Goal: Information Seeking & Learning: Learn about a topic

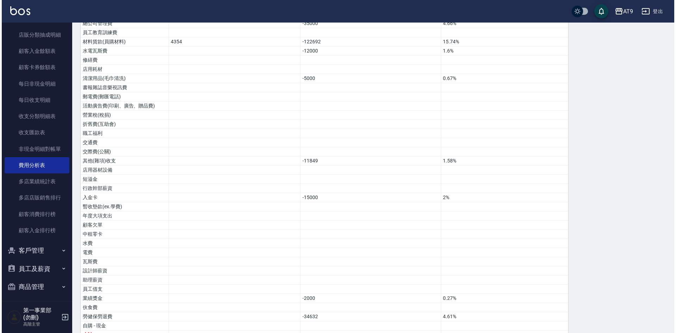
scroll to position [334, 0]
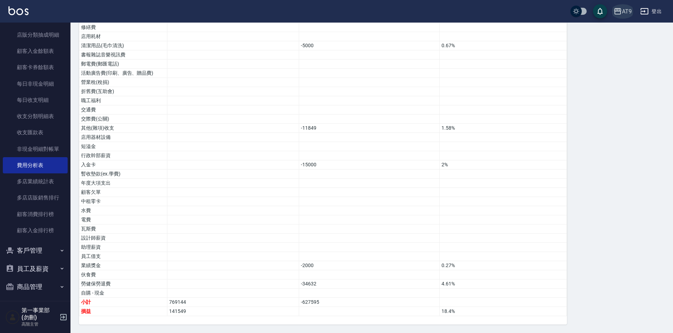
click at [626, 12] on div "AT9" at bounding box center [627, 11] width 10 height 9
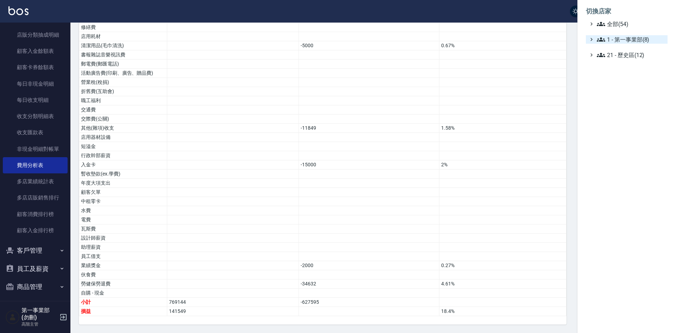
click at [641, 40] on span "1 - 第一事業部(8)" at bounding box center [631, 39] width 68 height 8
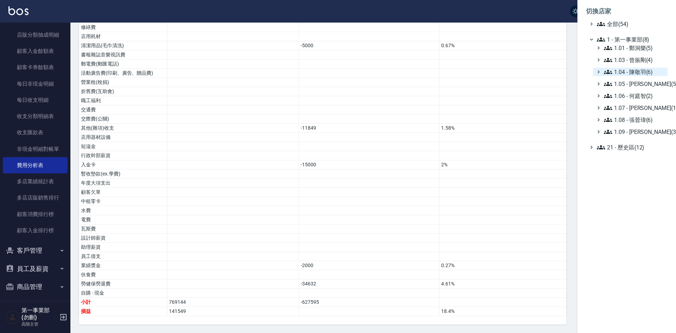
click at [639, 71] on span "1.04 - 陳敬羽(6)" at bounding box center [634, 72] width 61 height 8
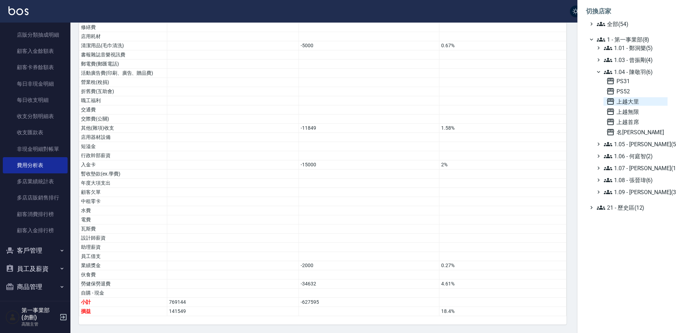
click at [623, 100] on span "上越大里" at bounding box center [636, 101] width 58 height 8
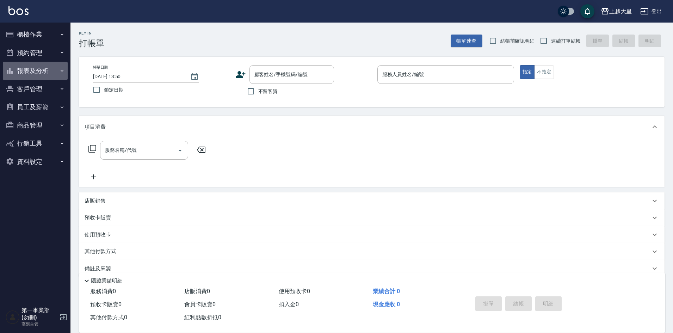
click at [32, 68] on button "報表及分析" at bounding box center [35, 71] width 65 height 18
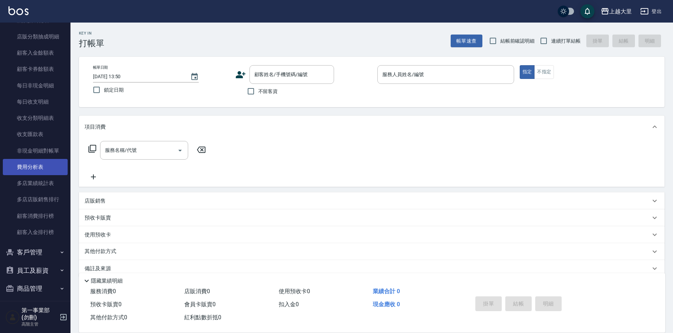
scroll to position [528, 0]
click at [40, 166] on link "費用分析表" at bounding box center [35, 165] width 65 height 16
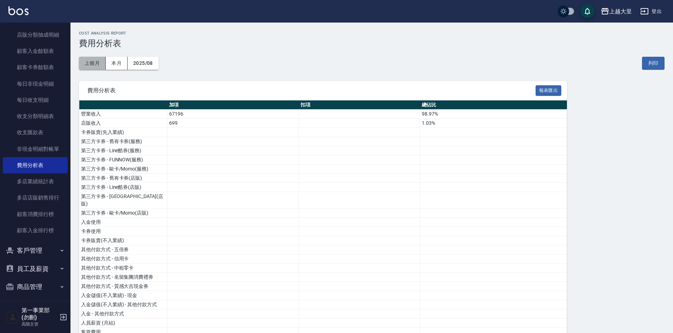
click at [92, 62] on button "上個月" at bounding box center [92, 63] width 27 height 13
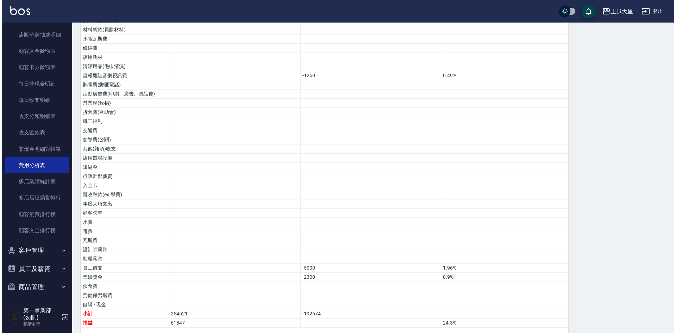
scroll to position [343, 0]
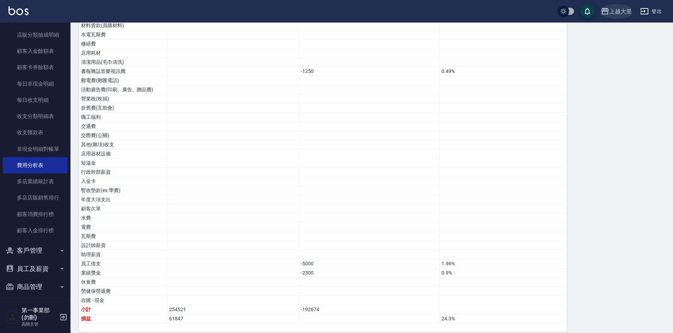
click at [621, 10] on div "上越大里" at bounding box center [620, 11] width 23 height 9
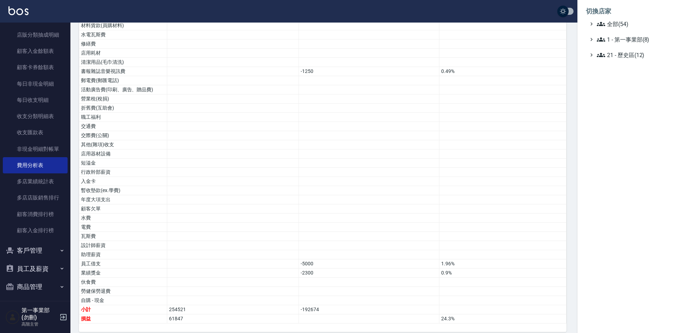
click at [643, 39] on span "1 - 第一事業部(8)" at bounding box center [631, 39] width 68 height 8
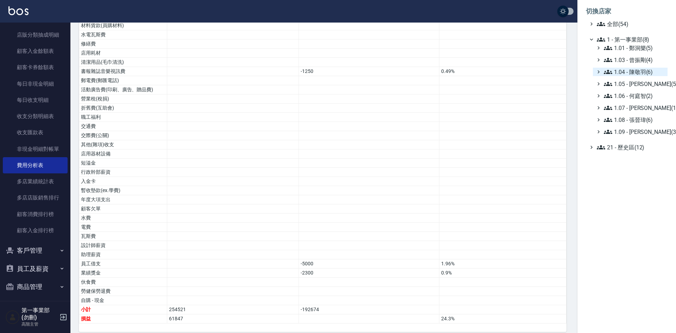
click at [641, 71] on span "1.04 - 陳敬羽(6)" at bounding box center [634, 72] width 61 height 8
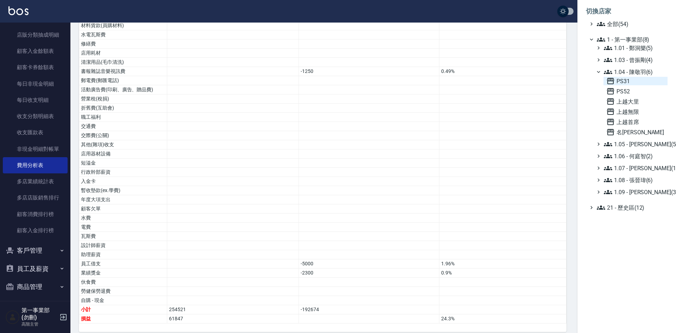
click at [635, 81] on span "PS31" at bounding box center [636, 81] width 58 height 8
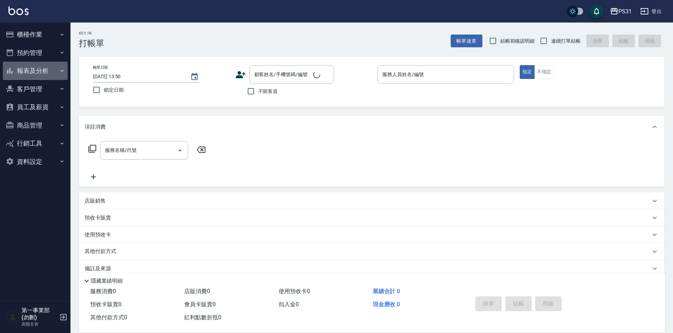
click at [37, 70] on button "報表及分析" at bounding box center [35, 71] width 65 height 18
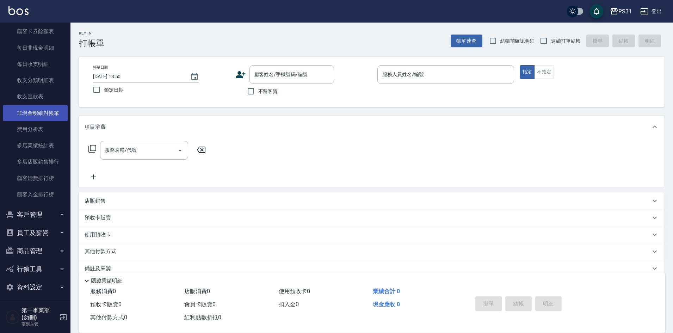
scroll to position [568, 0]
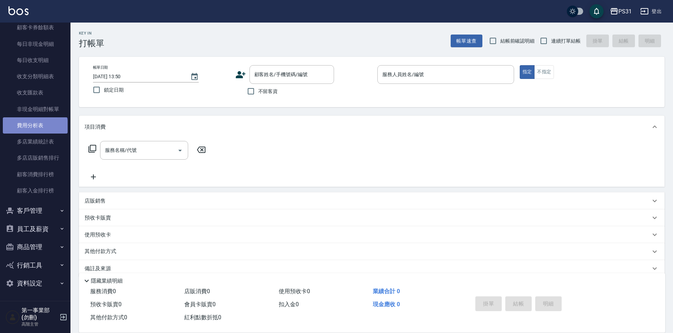
click at [35, 129] on link "費用分析表" at bounding box center [35, 125] width 65 height 16
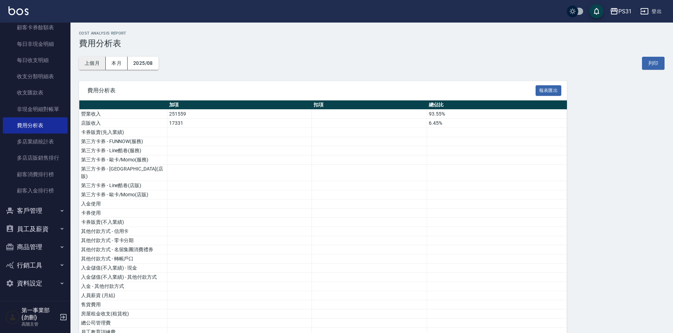
click at [88, 64] on button "上個月" at bounding box center [92, 63] width 27 height 13
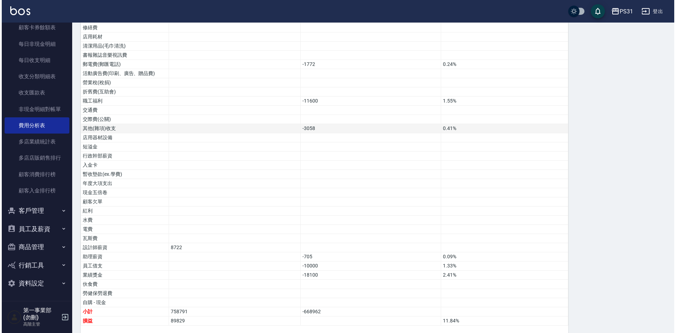
scroll to position [334, 0]
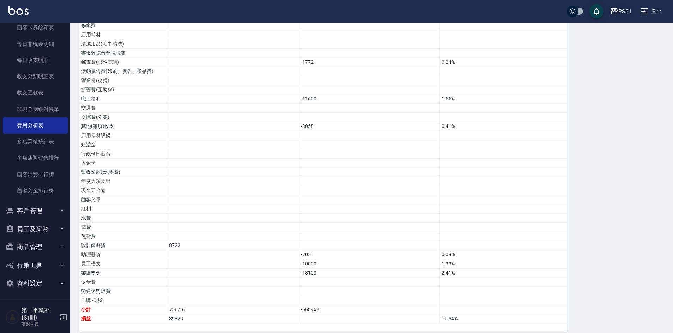
click at [617, 10] on icon "button" at bounding box center [614, 11] width 8 height 8
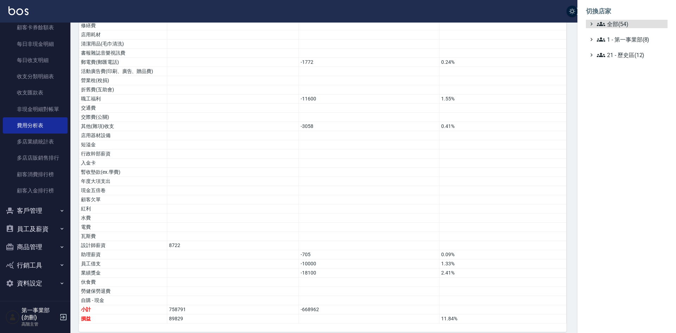
click at [630, 32] on ul "全部(54) 1 - 第一事業部(8) 21 - 歷史區(12)" at bounding box center [627, 39] width 82 height 39
click at [630, 35] on span "1 - 第一事業部(8)" at bounding box center [631, 39] width 68 height 8
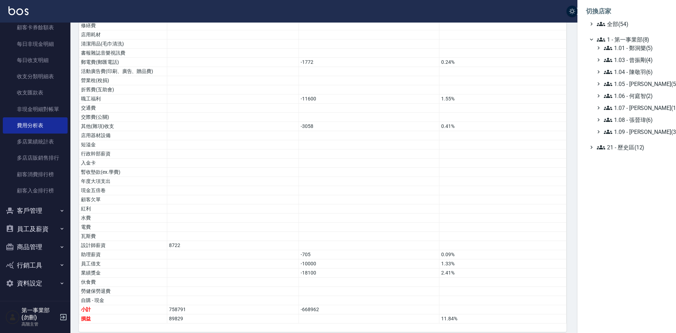
click at [642, 43] on span "1 - 第一事業部(8)" at bounding box center [631, 39] width 68 height 8
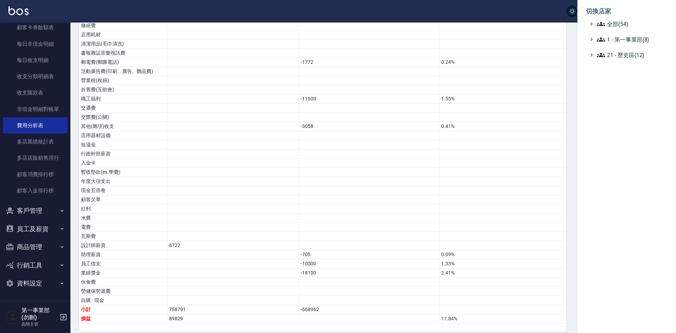
click at [642, 46] on ul "全部(54) 1 - 第一事業部(8) 21 - 歷史區(12)" at bounding box center [627, 39] width 82 height 39
click at [643, 41] on span "1 - 第一事業部(8)" at bounding box center [631, 39] width 68 height 8
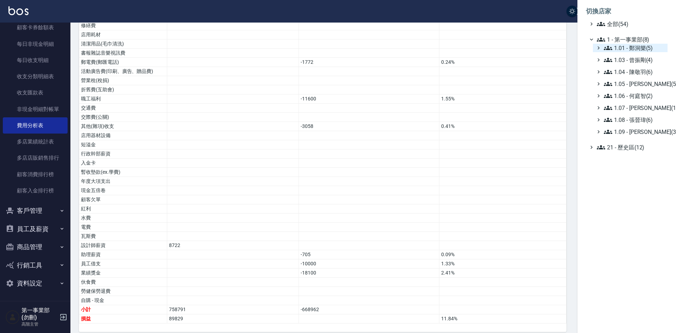
click at [647, 48] on span "1.01 - 鄭洞樂(5)" at bounding box center [634, 48] width 61 height 8
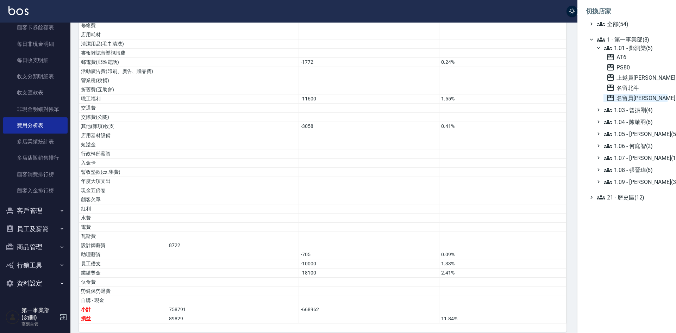
click at [641, 94] on span "名留員[PERSON_NAME]" at bounding box center [636, 98] width 58 height 8
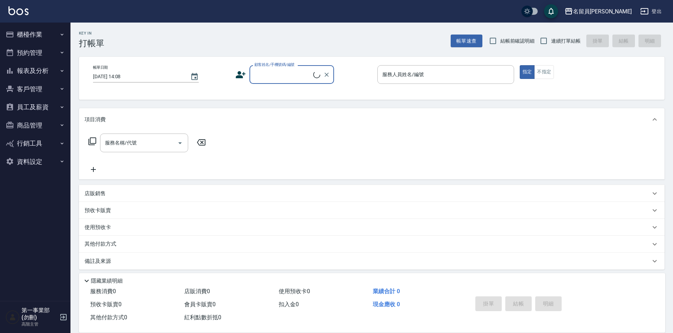
click at [32, 69] on button "報表及分析" at bounding box center [35, 71] width 65 height 18
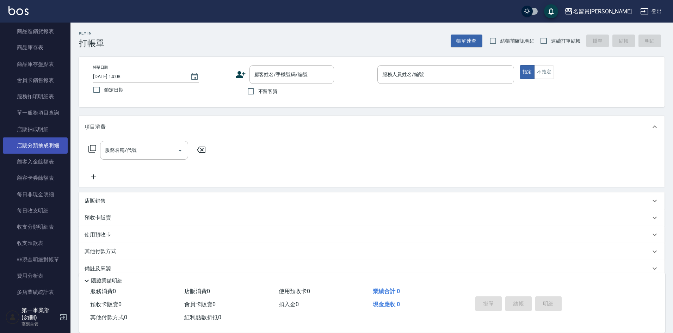
scroll to position [564, 0]
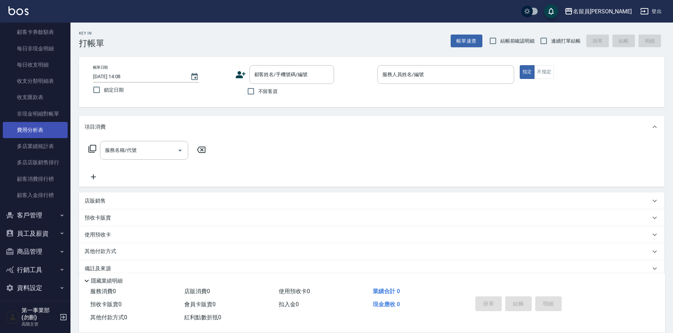
click at [35, 126] on link "費用分析表" at bounding box center [35, 130] width 65 height 16
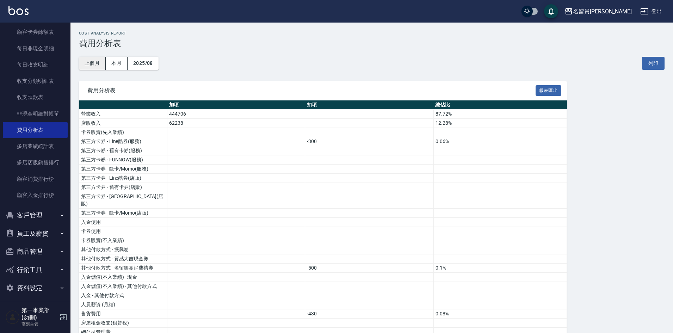
click at [91, 65] on button "上個月" at bounding box center [92, 63] width 27 height 13
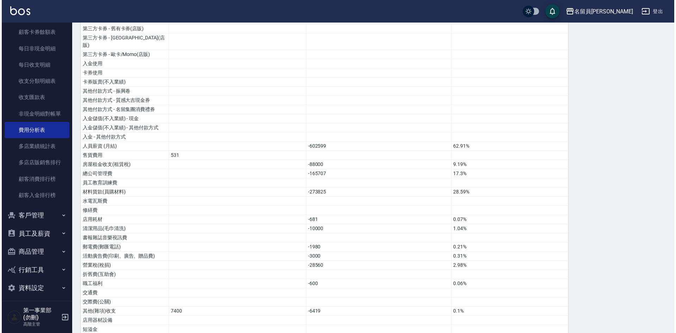
scroll to position [158, 0]
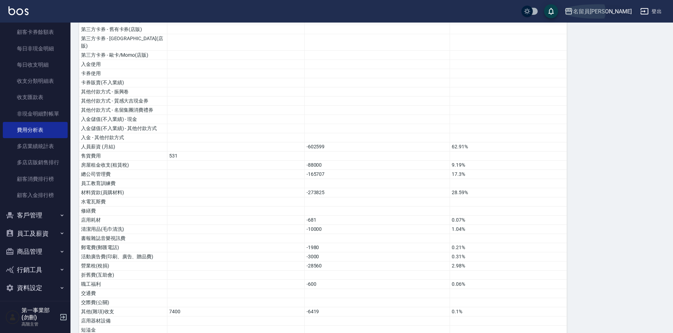
click at [607, 11] on div "名留員[PERSON_NAME]" at bounding box center [602, 11] width 59 height 9
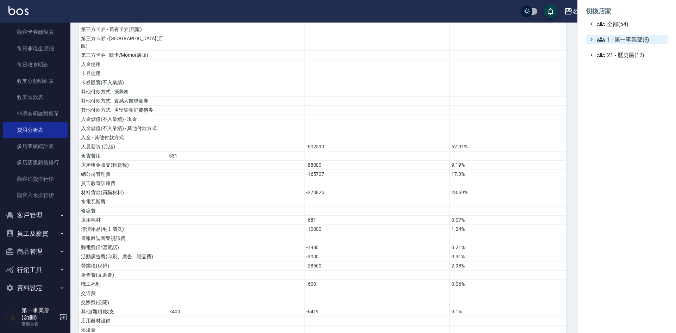
click at [638, 38] on span "1 - 第一事業部(8)" at bounding box center [631, 39] width 68 height 8
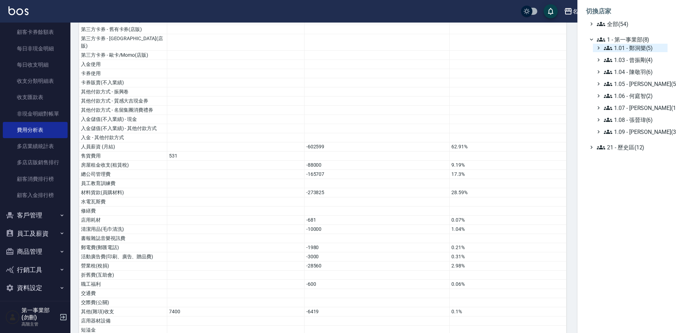
click at [638, 44] on span "1.01 - 鄭洞樂(5)" at bounding box center [634, 48] width 61 height 8
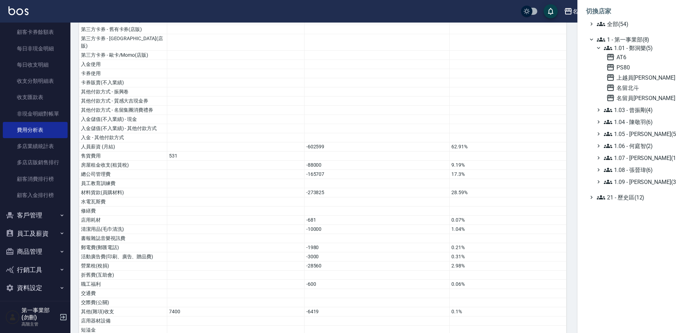
click at [473, 64] on div at bounding box center [338, 166] width 676 height 333
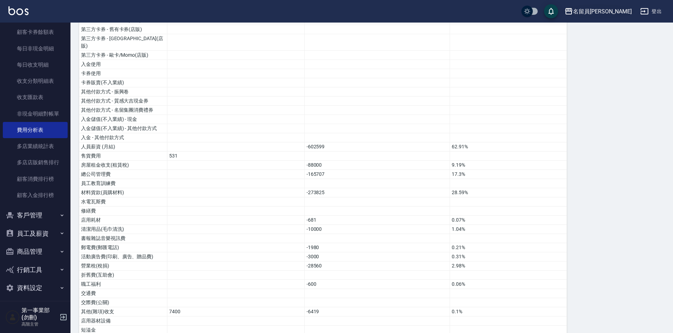
click at [618, 11] on div "名留員[PERSON_NAME]" at bounding box center [602, 11] width 59 height 9
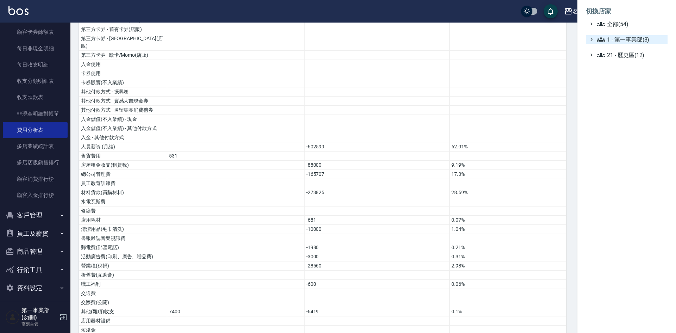
click at [631, 38] on span "1 - 第一事業部(8)" at bounding box center [631, 39] width 68 height 8
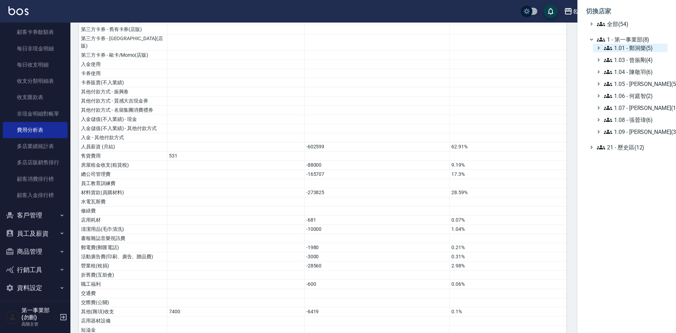
click at [644, 47] on span "1.01 - 鄭洞樂(5)" at bounding box center [634, 48] width 61 height 8
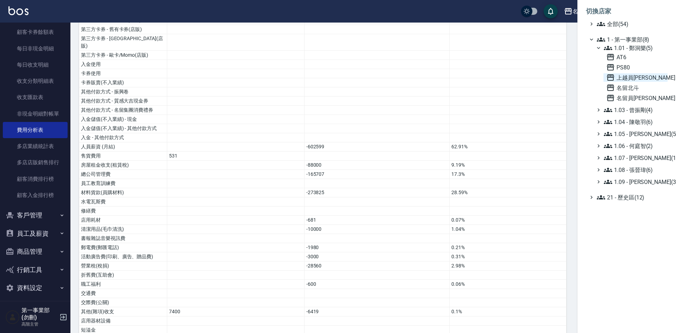
click at [634, 76] on span "上越員[PERSON_NAME]" at bounding box center [636, 77] width 58 height 8
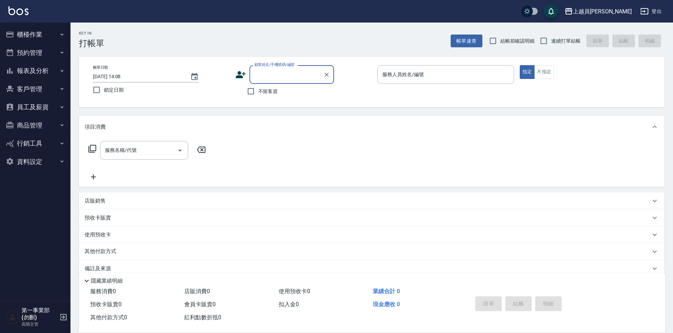
click at [25, 71] on button "報表及分析" at bounding box center [35, 71] width 65 height 18
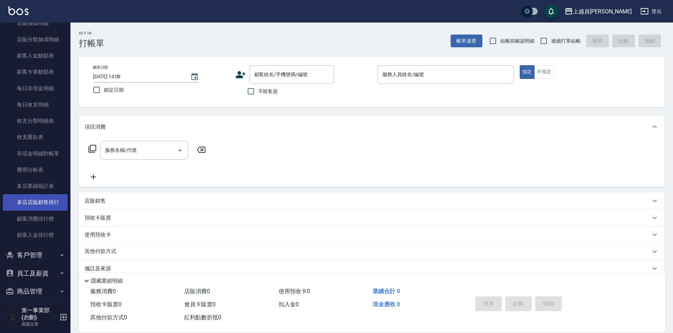
scroll to position [528, 0]
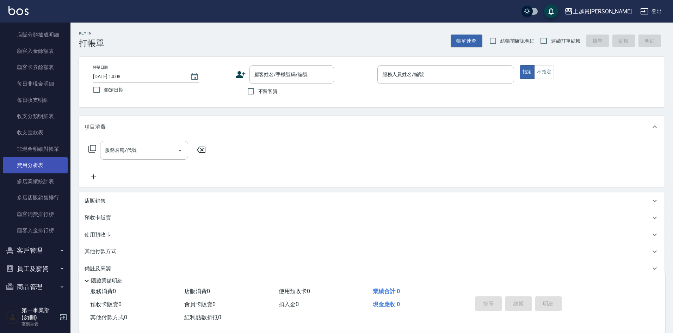
click at [39, 165] on link "費用分析表" at bounding box center [35, 165] width 65 height 16
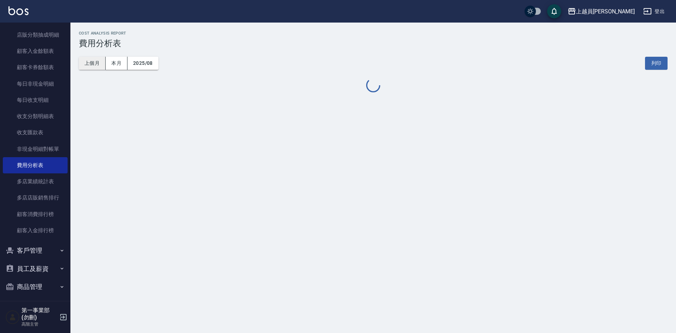
click at [95, 65] on button "上個月" at bounding box center [92, 63] width 27 height 13
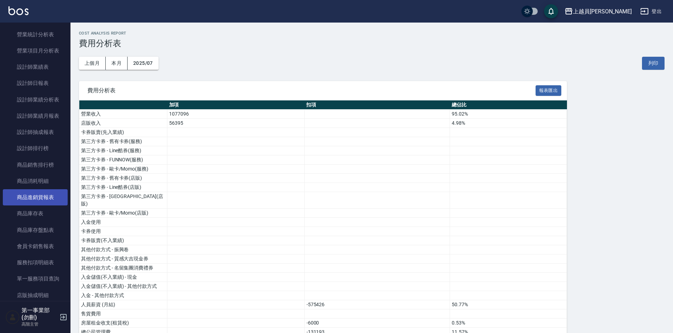
scroll to position [251, 0]
click at [36, 146] on link "設計師排行榜" at bounding box center [35, 149] width 65 height 16
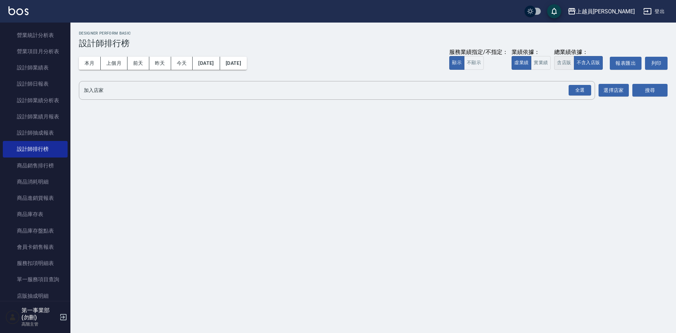
click at [566, 64] on button "含店販" at bounding box center [564, 63] width 20 height 14
click at [583, 91] on div "全選" at bounding box center [580, 90] width 23 height 11
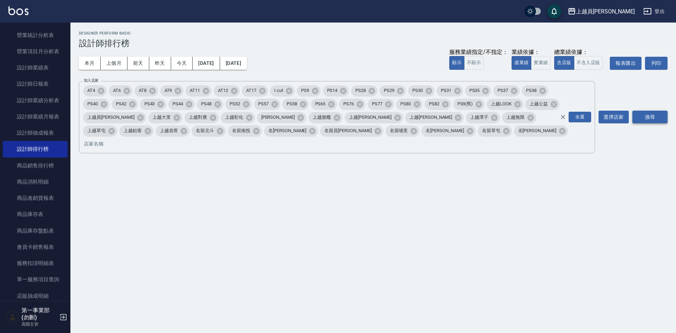
click at [659, 115] on button "搜尋" at bounding box center [650, 117] width 35 height 13
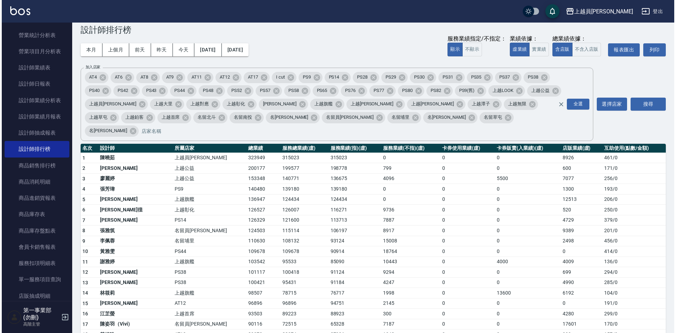
scroll to position [35, 0]
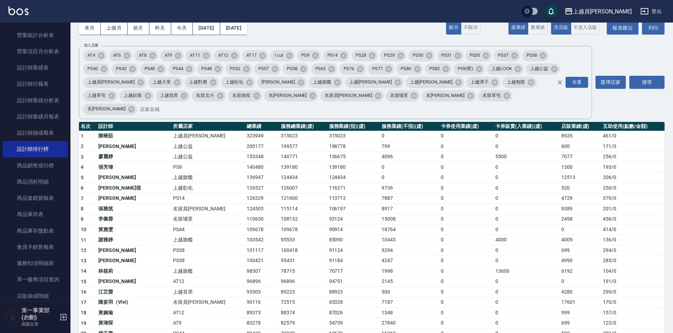
click at [616, 13] on div "上越員[PERSON_NAME]" at bounding box center [602, 11] width 59 height 9
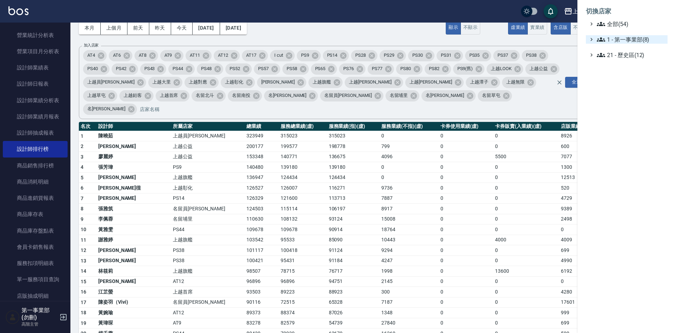
click at [633, 38] on span "1 - 第一事業部(8)" at bounding box center [631, 39] width 68 height 8
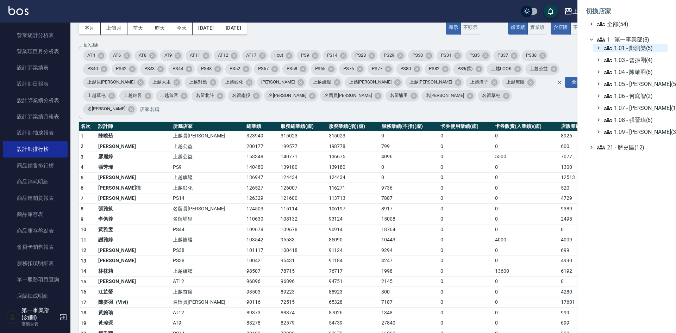
click at [640, 44] on span "1.01 - 鄭洞樂(5)" at bounding box center [634, 48] width 61 height 8
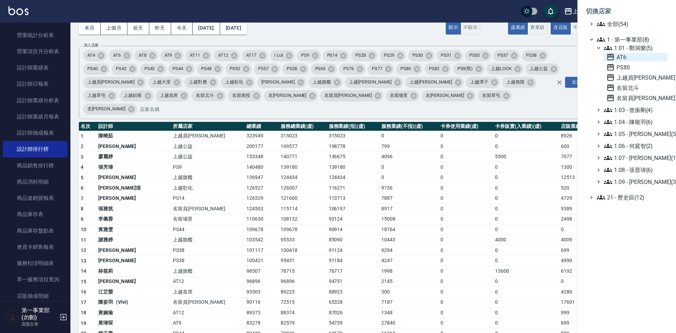
click at [636, 54] on span "AT6" at bounding box center [636, 57] width 58 height 8
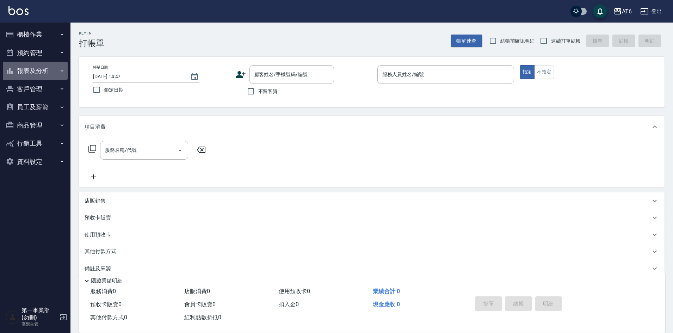
drag, startPoint x: 34, startPoint y: 71, endPoint x: 34, endPoint y: 136, distance: 64.8
click at [34, 71] on button "報表及分析" at bounding box center [35, 71] width 65 height 18
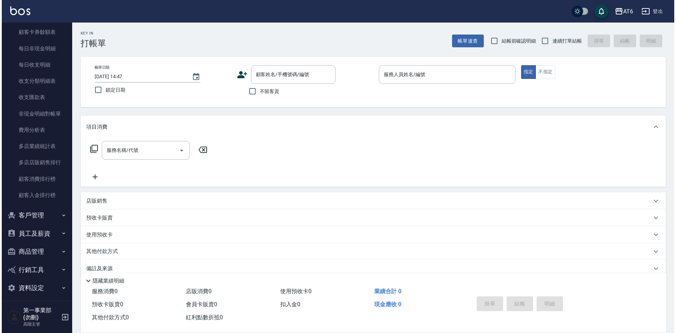
scroll to position [568, 0]
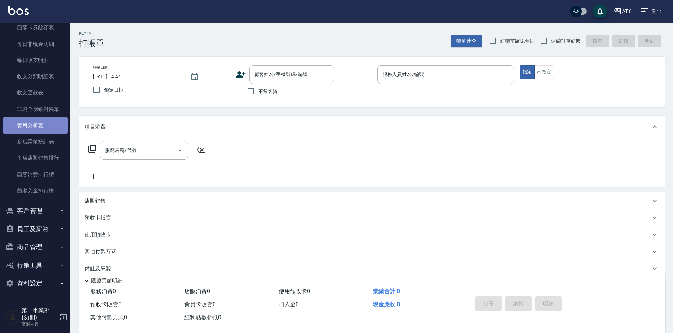
click at [39, 127] on link "費用分析表" at bounding box center [35, 125] width 65 height 16
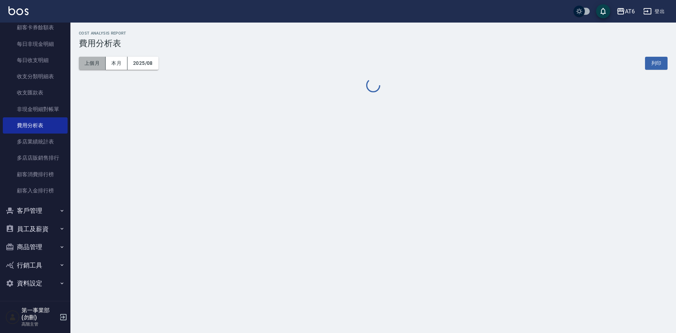
click at [94, 66] on button "上個月" at bounding box center [92, 63] width 27 height 13
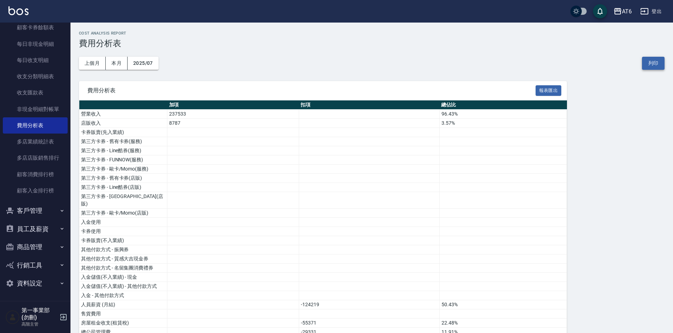
click at [654, 63] on button "列印" at bounding box center [653, 63] width 23 height 13
click at [622, 10] on div "AT6" at bounding box center [627, 11] width 10 height 9
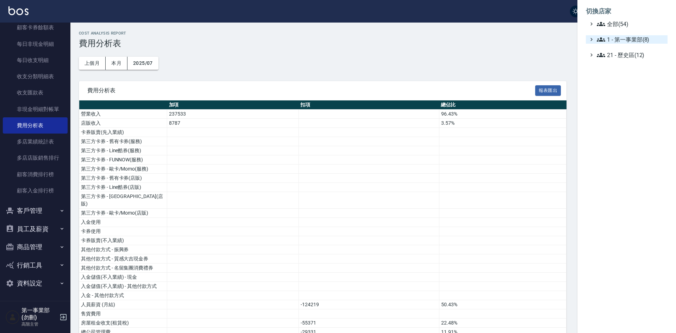
click at [633, 42] on span "1 - 第一事業部(8)" at bounding box center [631, 39] width 68 height 8
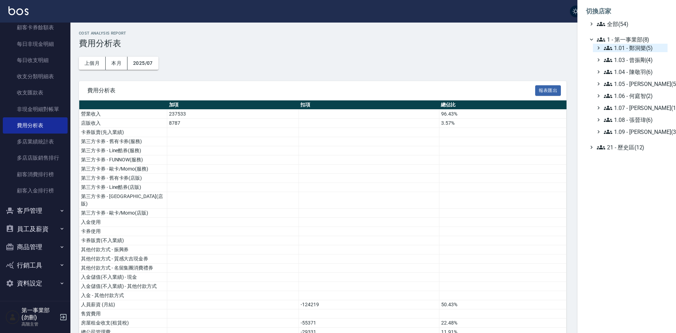
click at [644, 48] on span "1.01 - 鄭洞樂(5)" at bounding box center [634, 48] width 61 height 8
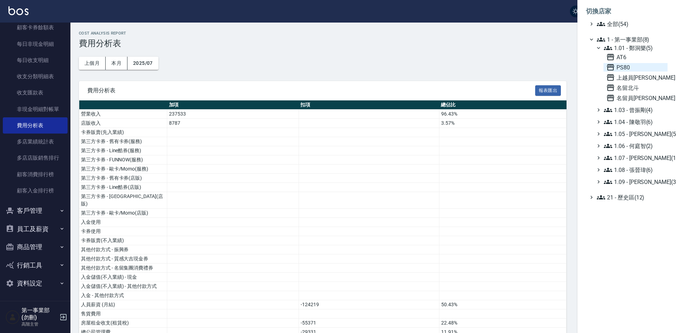
click at [634, 67] on span "PS80" at bounding box center [636, 67] width 58 height 8
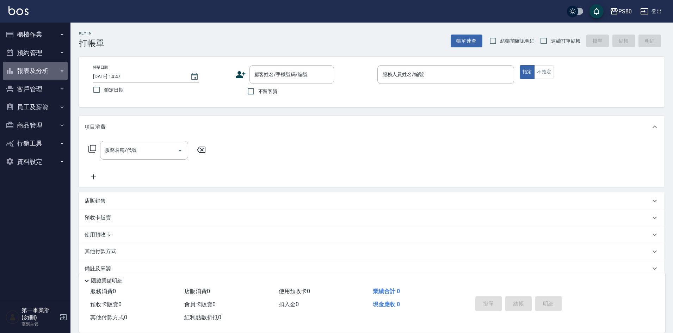
click at [28, 73] on button "報表及分析" at bounding box center [35, 71] width 65 height 18
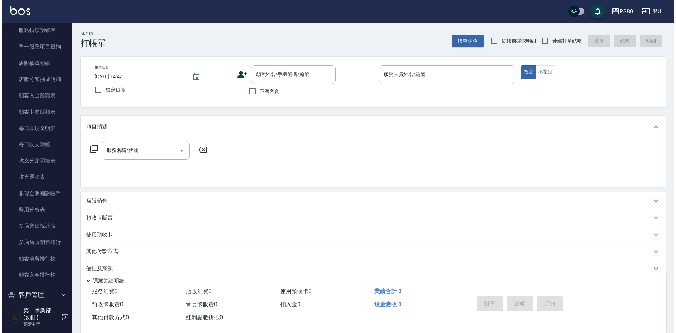
scroll to position [568, 0]
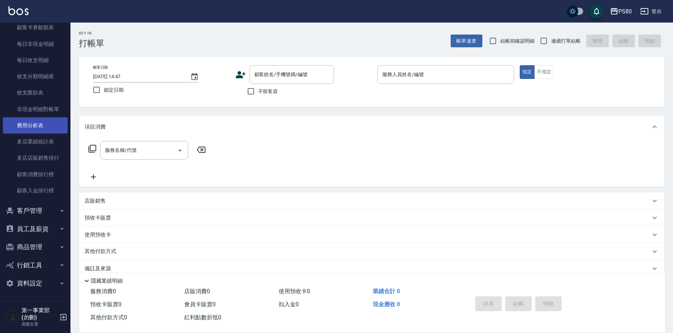
click at [37, 127] on link "費用分析表" at bounding box center [35, 125] width 65 height 16
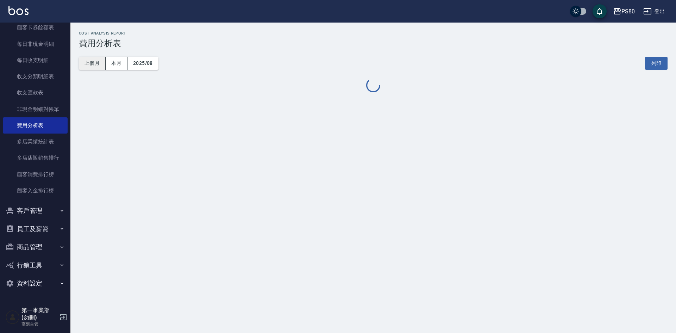
click at [85, 63] on button "上個月" at bounding box center [92, 63] width 27 height 13
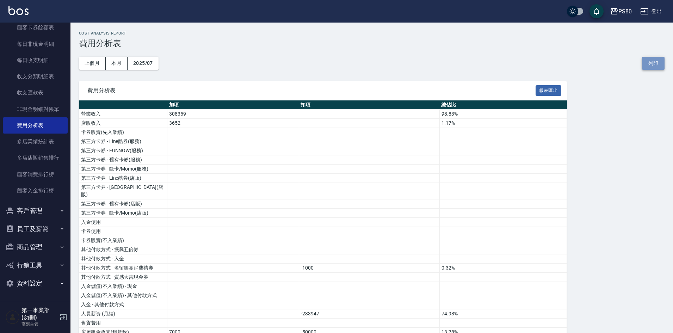
click at [655, 61] on button "列印" at bounding box center [653, 63] width 23 height 13
click at [615, 12] on icon "button" at bounding box center [614, 11] width 8 height 8
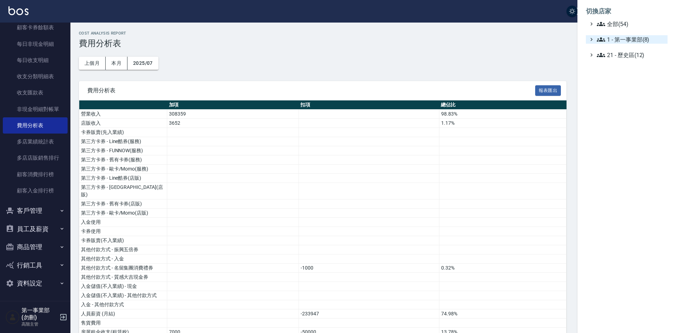
drag, startPoint x: 633, startPoint y: 35, endPoint x: 636, endPoint y: 42, distance: 7.7
click at [633, 35] on span "1 - 第一事業部(8)" at bounding box center [631, 39] width 68 height 8
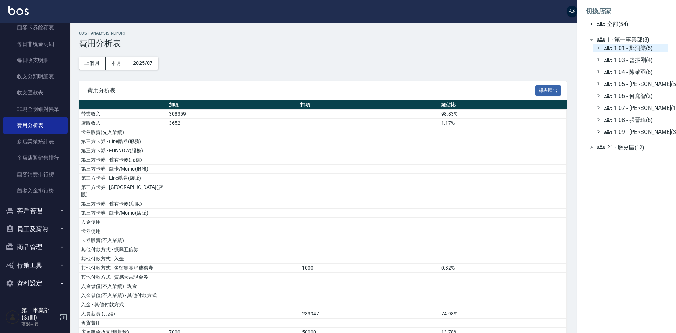
click at [644, 45] on span "1.01 - 鄭洞樂(5)" at bounding box center [634, 48] width 61 height 8
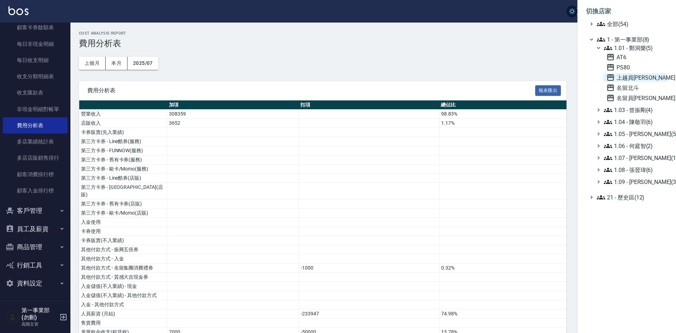
click at [634, 77] on span "上越員林" at bounding box center [636, 77] width 58 height 8
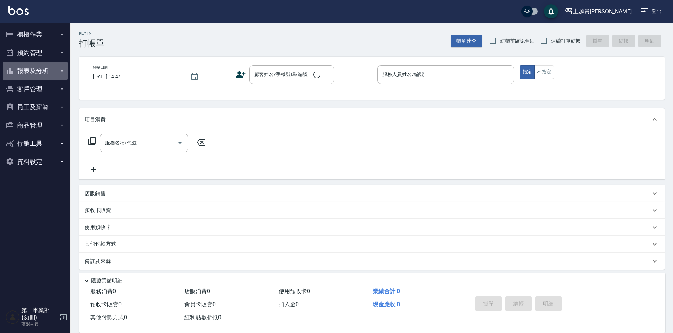
click at [29, 73] on button "報表及分析" at bounding box center [35, 71] width 65 height 18
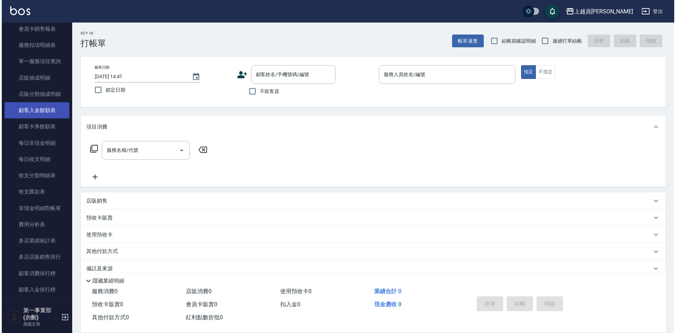
scroll to position [493, 0]
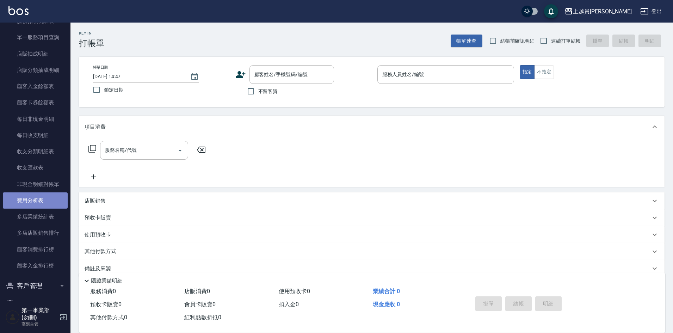
click at [42, 201] on link "費用分析表" at bounding box center [35, 200] width 65 height 16
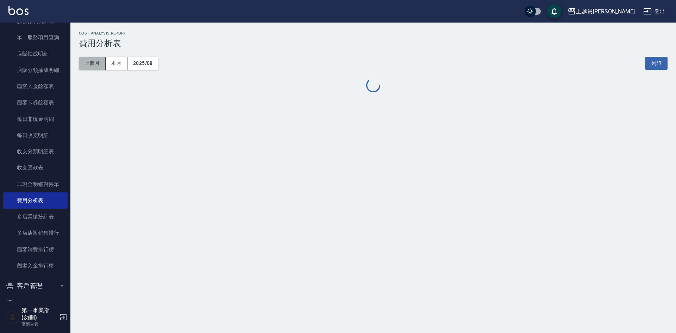
click at [91, 62] on button "上個月" at bounding box center [92, 63] width 27 height 13
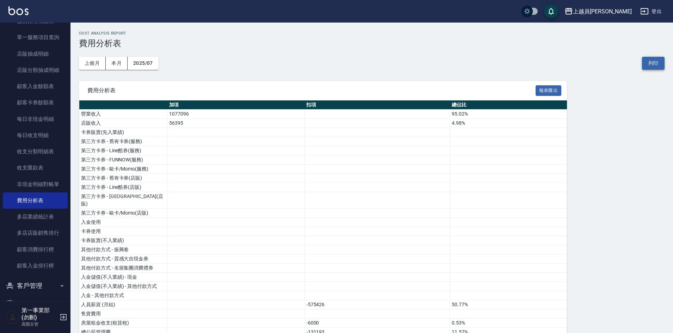
click at [653, 61] on button "列印" at bounding box center [653, 63] width 23 height 13
click at [617, 16] on button "上越員[PERSON_NAME]" at bounding box center [598, 11] width 73 height 14
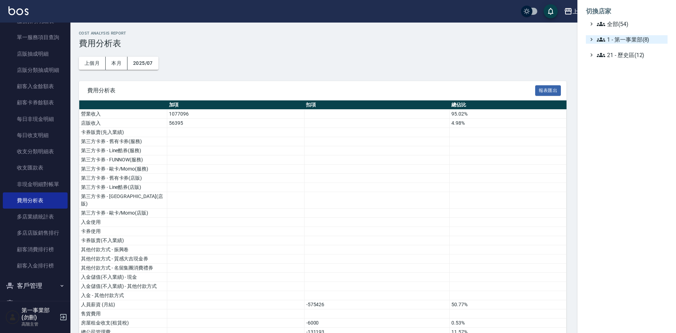
click at [628, 42] on span "1 - 第一事業部(8)" at bounding box center [631, 39] width 68 height 8
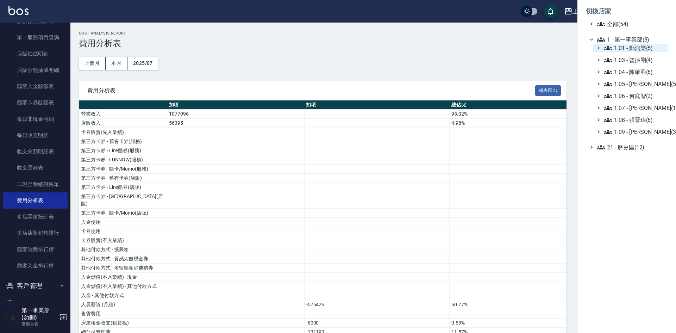
click at [639, 45] on span "1.01 - 鄭洞樂(5)" at bounding box center [634, 48] width 61 height 8
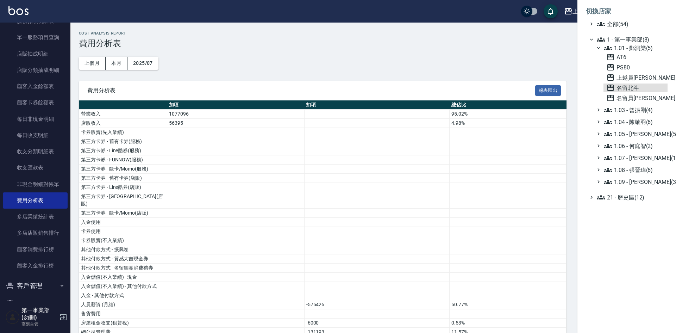
drag, startPoint x: 636, startPoint y: 85, endPoint x: 511, endPoint y: 98, distance: 125.4
click at [636, 85] on span "名留北斗" at bounding box center [636, 87] width 58 height 8
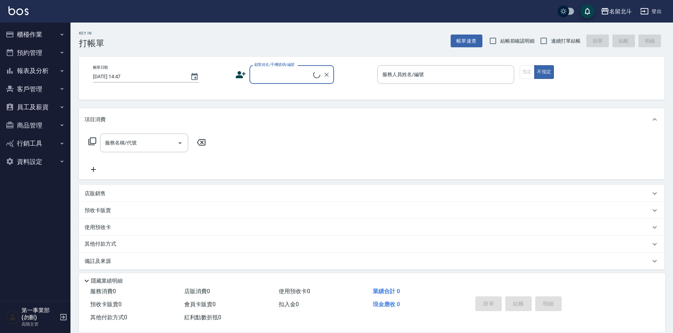
click at [39, 69] on button "報表及分析" at bounding box center [35, 71] width 65 height 18
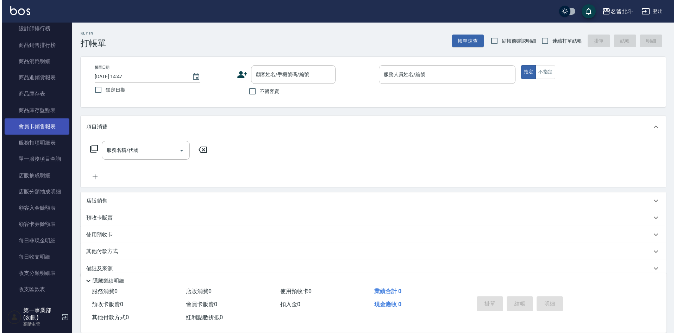
scroll to position [493, 0]
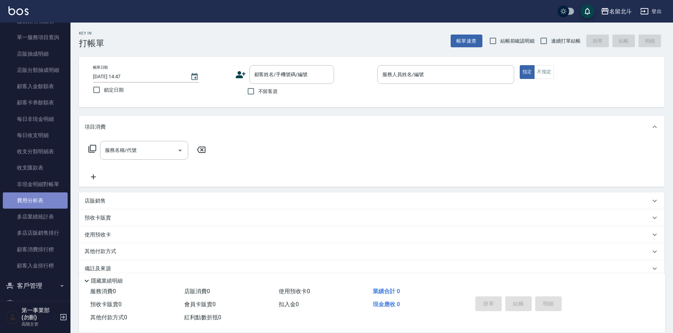
click at [40, 203] on link "費用分析表" at bounding box center [35, 200] width 65 height 16
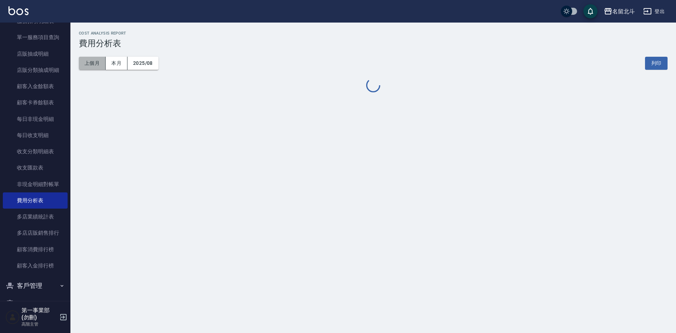
click at [98, 63] on button "上個月" at bounding box center [92, 63] width 27 height 13
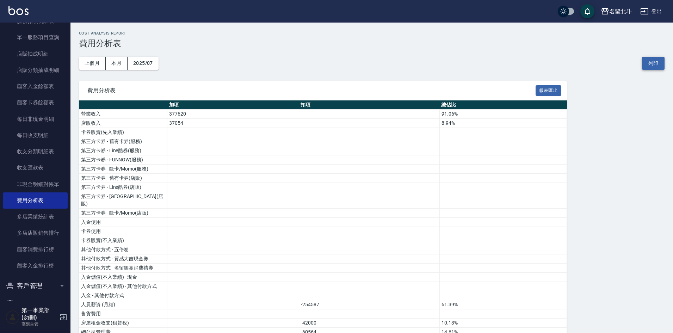
click at [653, 66] on button "列印" at bounding box center [653, 63] width 23 height 13
click at [626, 10] on div "名留北斗" at bounding box center [620, 11] width 23 height 9
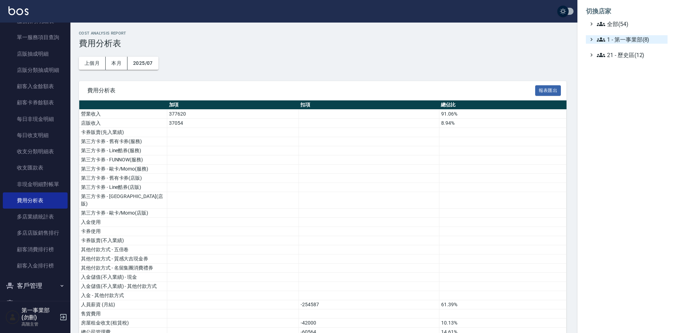
click at [630, 36] on span "1 - 第一事業部(8)" at bounding box center [631, 39] width 68 height 8
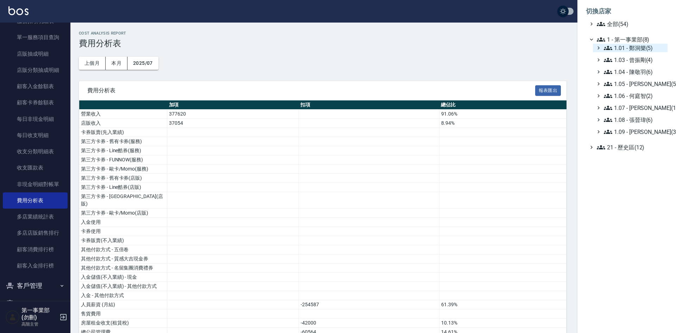
click at [657, 47] on span "1.01 - 鄭洞樂(5)" at bounding box center [634, 48] width 61 height 8
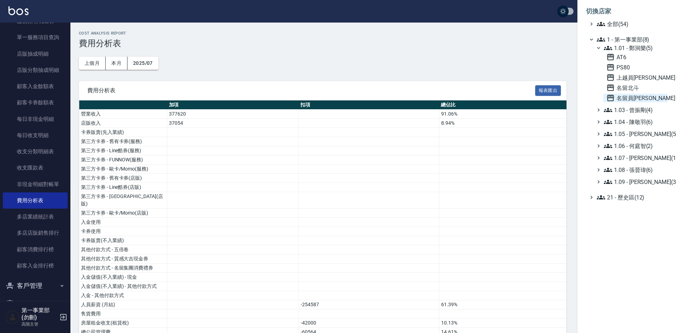
click at [647, 94] on span "名留員[PERSON_NAME]" at bounding box center [636, 98] width 58 height 8
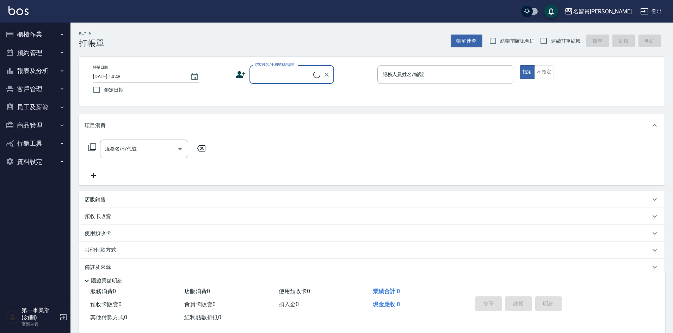
click at [30, 70] on button "報表及分析" at bounding box center [35, 71] width 65 height 18
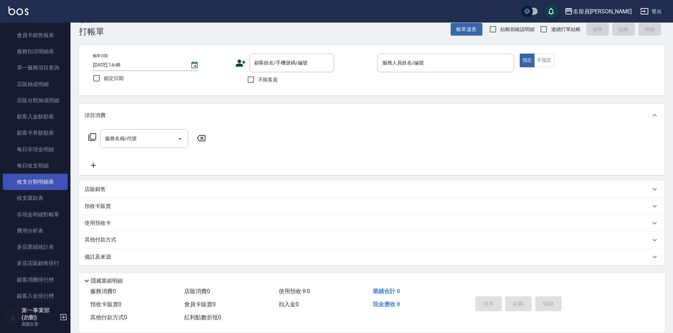
scroll to position [564, 0]
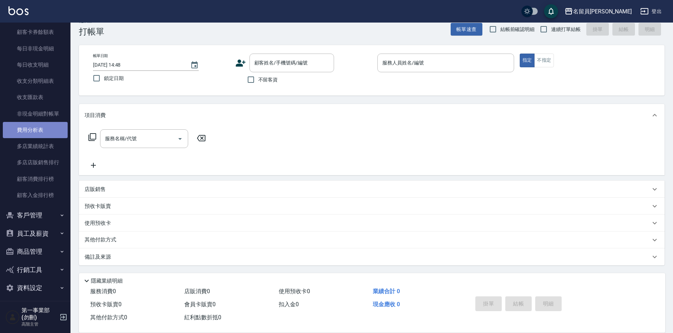
click at [42, 132] on link "費用分析表" at bounding box center [35, 130] width 65 height 16
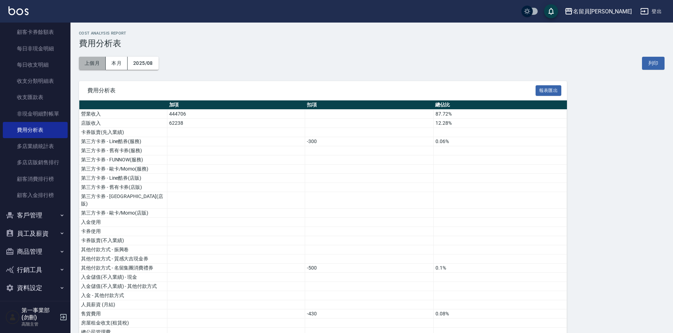
drag, startPoint x: 95, startPoint y: 64, endPoint x: 100, endPoint y: 77, distance: 14.5
click at [97, 67] on button "上個月" at bounding box center [92, 63] width 27 height 13
click at [649, 62] on button "列印" at bounding box center [653, 63] width 23 height 13
click at [604, 10] on div "名留員[PERSON_NAME]" at bounding box center [602, 11] width 59 height 9
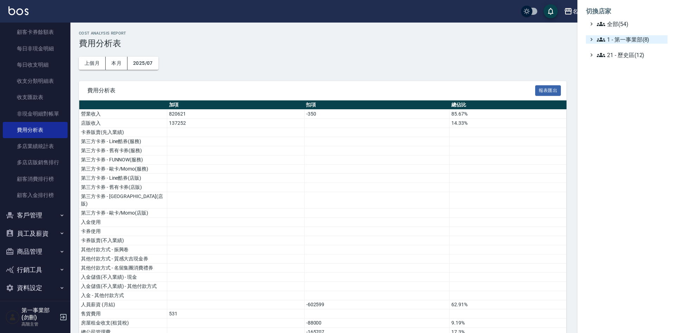
click at [627, 36] on span "1 - 第一事業部(8)" at bounding box center [631, 39] width 68 height 8
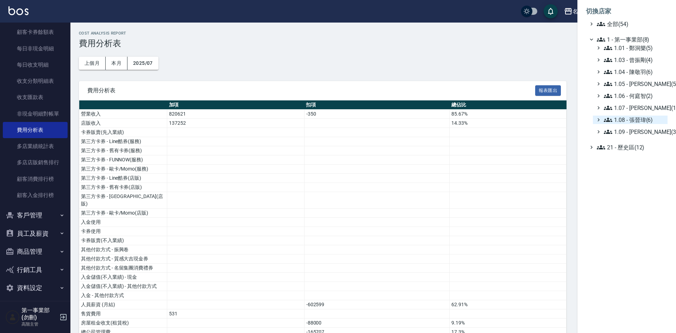
click at [644, 118] on span "1.08 - 張晉瑋(6)" at bounding box center [634, 120] width 61 height 8
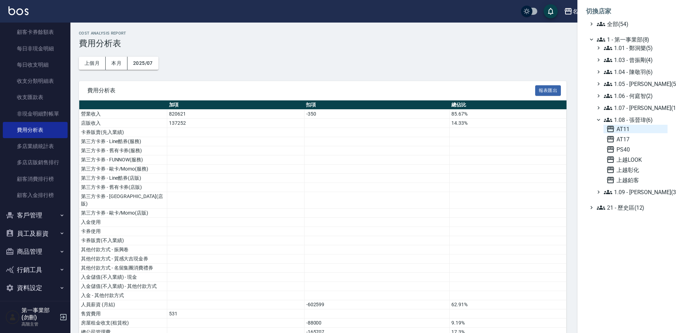
click at [635, 130] on span "AT11" at bounding box center [636, 129] width 58 height 8
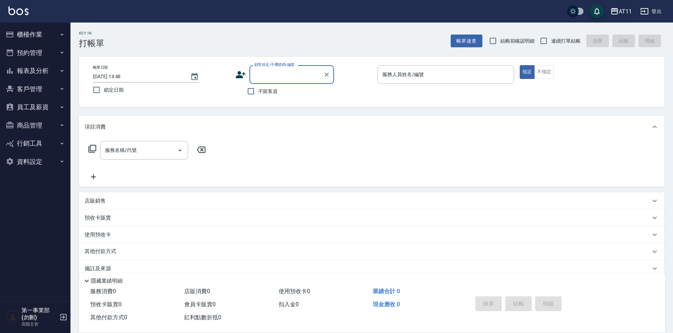
click at [621, 17] on button "AT11" at bounding box center [620, 11] width 27 height 14
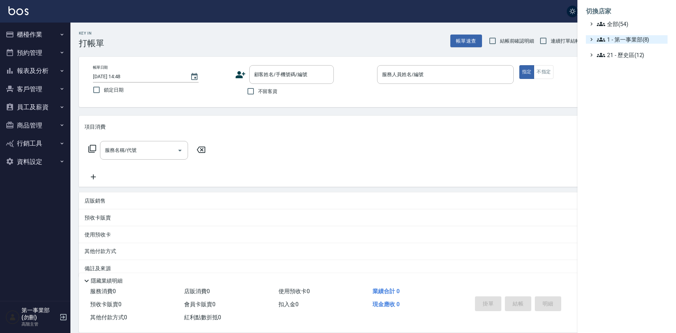
click at [644, 39] on span "1 - 第一事業部(8)" at bounding box center [631, 39] width 68 height 8
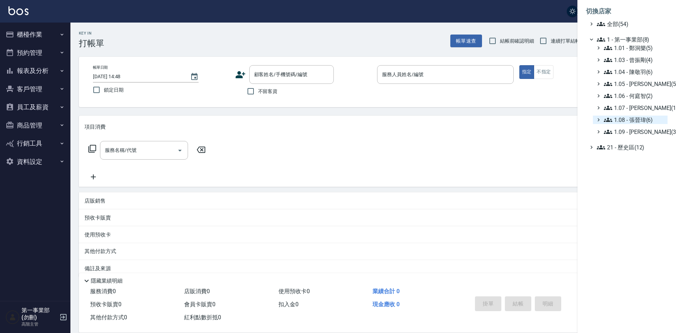
click at [641, 117] on span "1.08 - 張晉瑋(6)" at bounding box center [634, 120] width 61 height 8
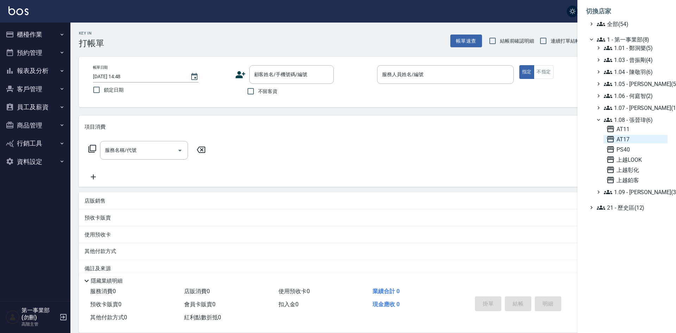
click at [639, 138] on span "AT17" at bounding box center [636, 139] width 58 height 8
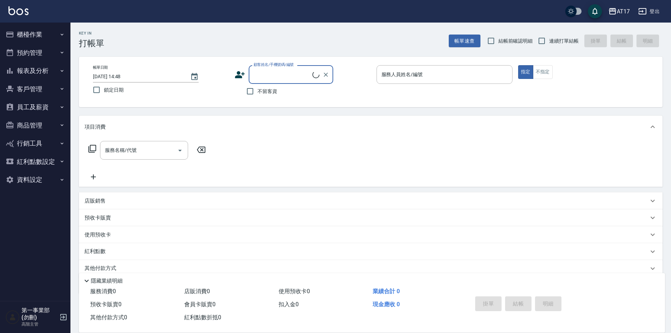
click at [23, 73] on button "報表及分析" at bounding box center [35, 71] width 65 height 18
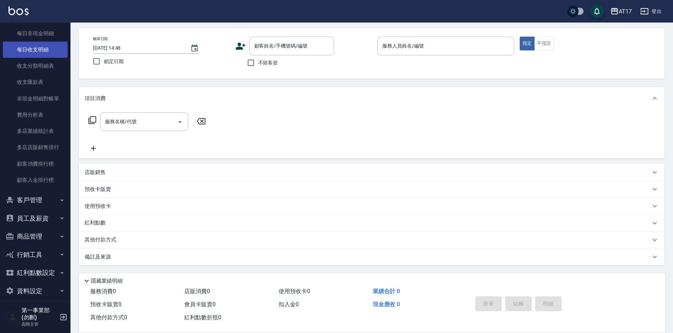
scroll to position [586, 0]
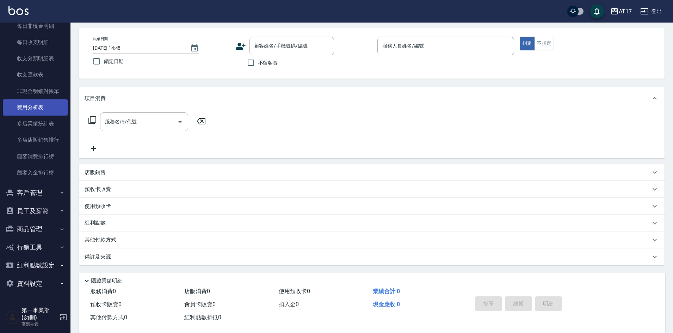
click at [38, 107] on link "費用分析表" at bounding box center [35, 107] width 65 height 16
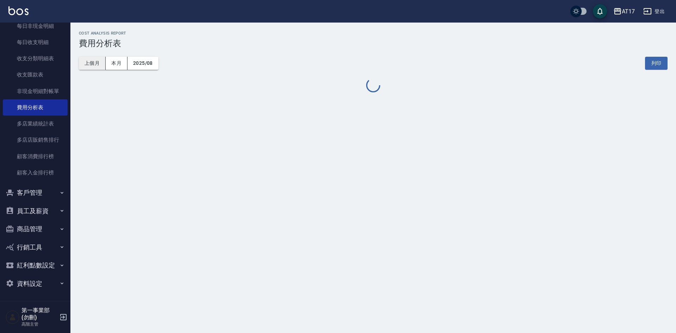
drag, startPoint x: 85, startPoint y: 63, endPoint x: 90, endPoint y: 66, distance: 5.4
click at [86, 63] on button "上個月" at bounding box center [92, 63] width 27 height 13
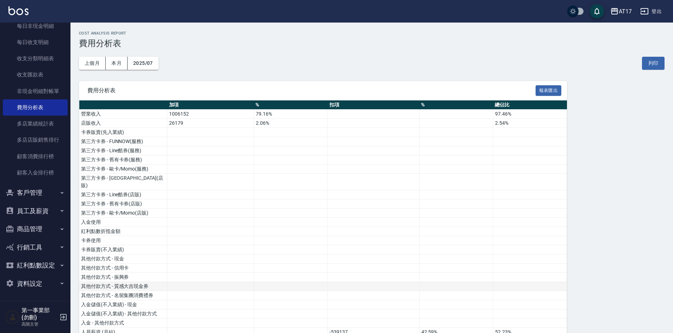
click at [651, 61] on button "列印" at bounding box center [653, 63] width 23 height 13
click at [623, 11] on div "AT17" at bounding box center [625, 11] width 13 height 9
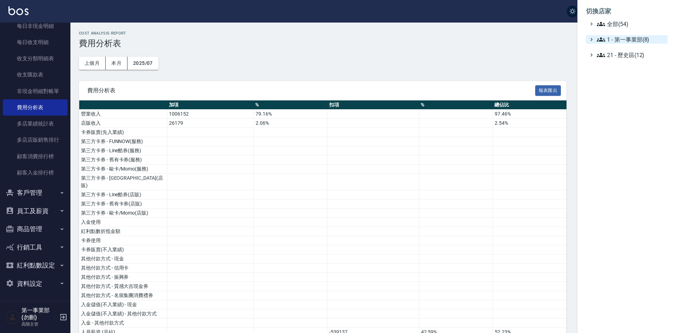
click at [636, 38] on span "1 - 第一事業部(8)" at bounding box center [631, 39] width 68 height 8
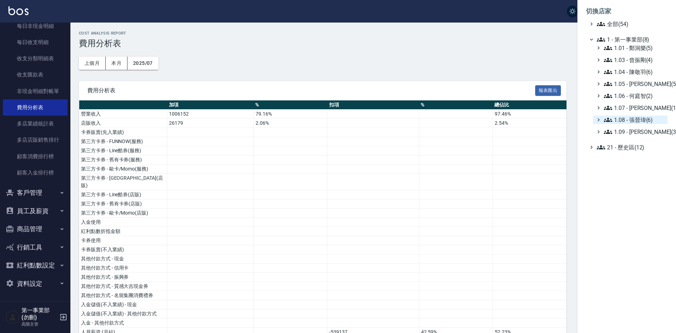
click at [647, 122] on span "1.08 - 張晉瑋(6)" at bounding box center [634, 120] width 61 height 8
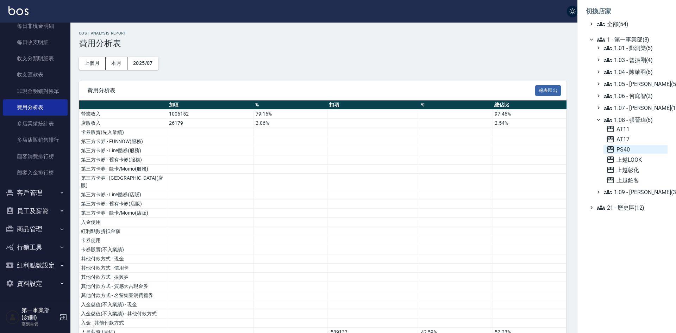
click at [636, 147] on span "PS40" at bounding box center [636, 149] width 58 height 8
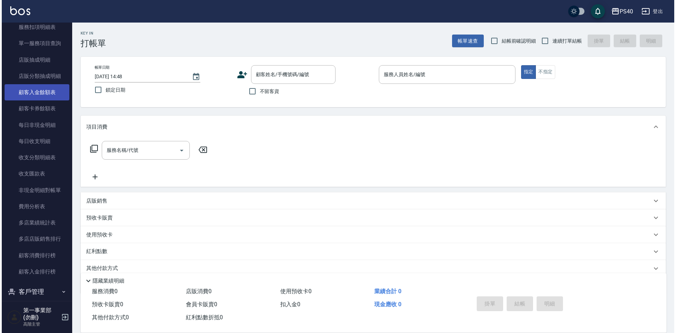
scroll to position [493, 0]
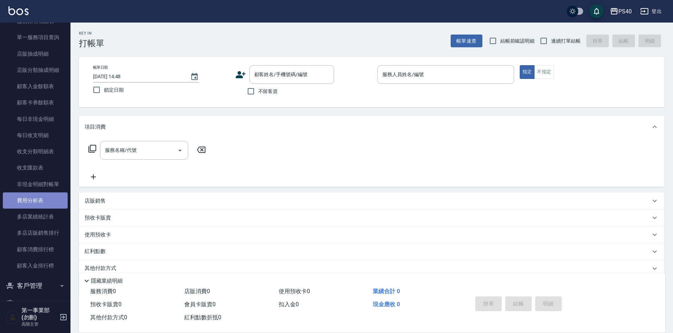
click at [42, 205] on link "費用分析表" at bounding box center [35, 200] width 65 height 16
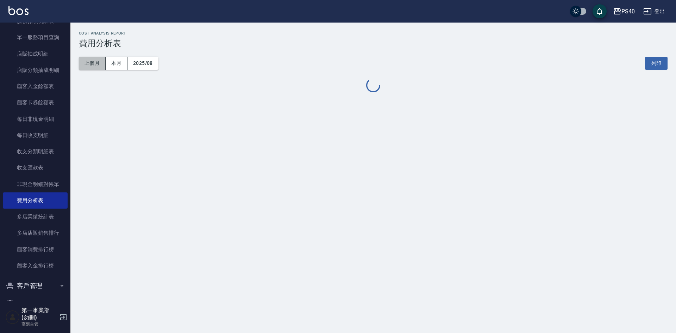
drag, startPoint x: 94, startPoint y: 62, endPoint x: 280, endPoint y: 154, distance: 206.9
click at [95, 62] on button "上個月" at bounding box center [92, 63] width 27 height 13
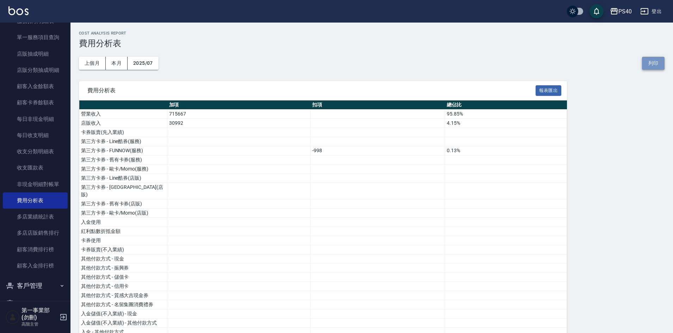
click at [659, 64] on button "列印" at bounding box center [653, 63] width 23 height 13
click at [622, 14] on div "PS40" at bounding box center [624, 11] width 13 height 9
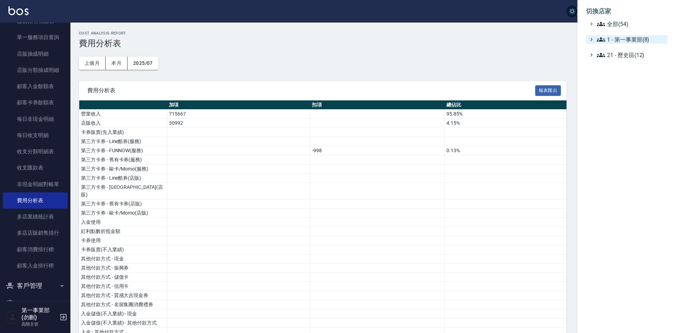
click at [633, 38] on span "1 - 第一事業部(8)" at bounding box center [631, 39] width 68 height 8
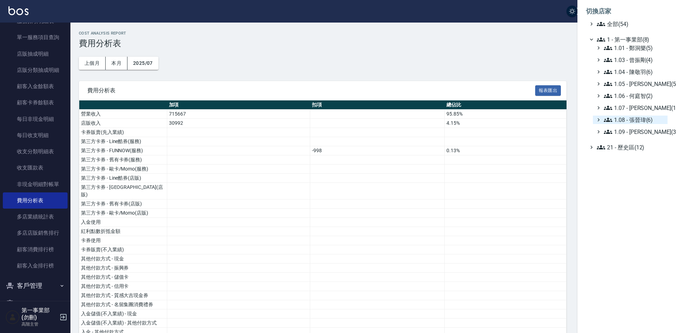
click at [638, 119] on span "1.08 - 張晉瑋(6)" at bounding box center [634, 120] width 61 height 8
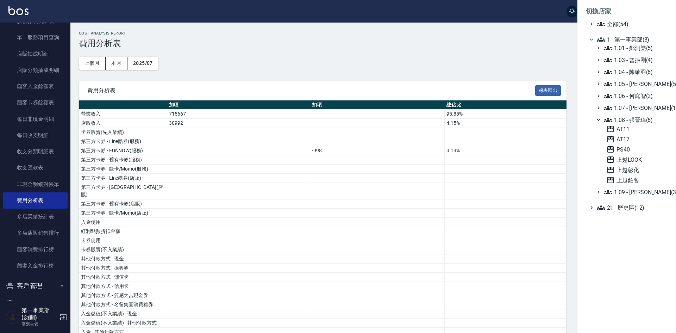
click at [456, 47] on div at bounding box center [338, 166] width 676 height 333
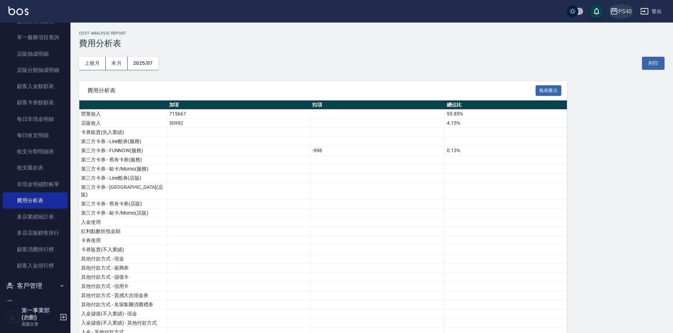
click at [623, 9] on div "PS40" at bounding box center [624, 11] width 13 height 9
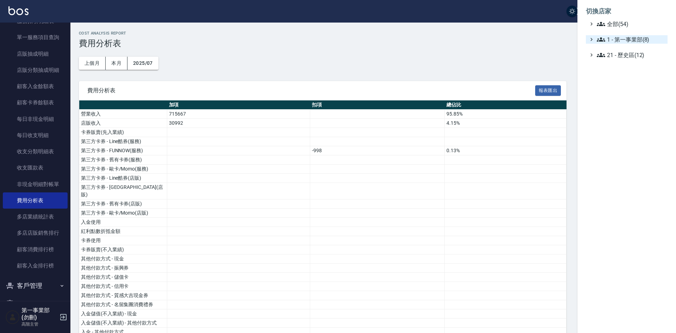
click at [640, 36] on span "1 - 第一事業部(8)" at bounding box center [631, 39] width 68 height 8
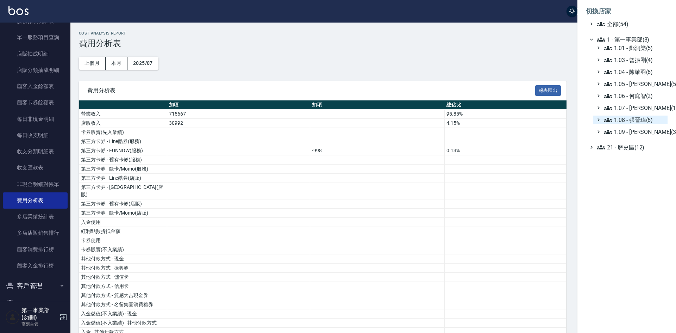
click at [640, 120] on span "1.08 - 張晉瑋(6)" at bounding box center [634, 120] width 61 height 8
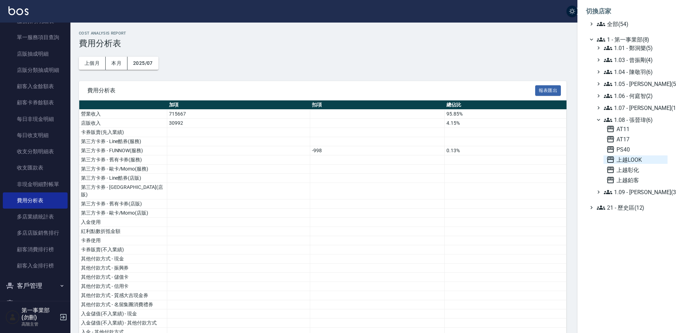
click at [642, 162] on span "上越LOOK" at bounding box center [636, 159] width 58 height 8
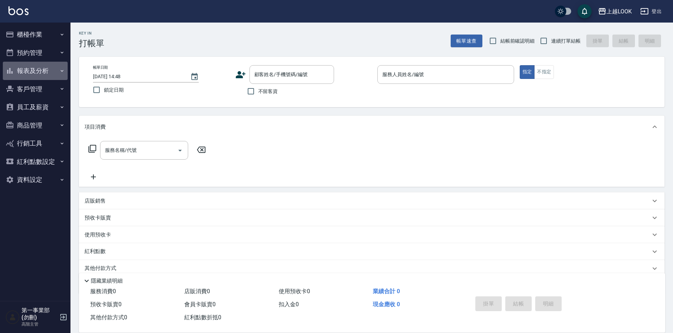
drag, startPoint x: 34, startPoint y: 71, endPoint x: 42, endPoint y: 172, distance: 101.4
click at [34, 71] on button "報表及分析" at bounding box center [35, 71] width 65 height 18
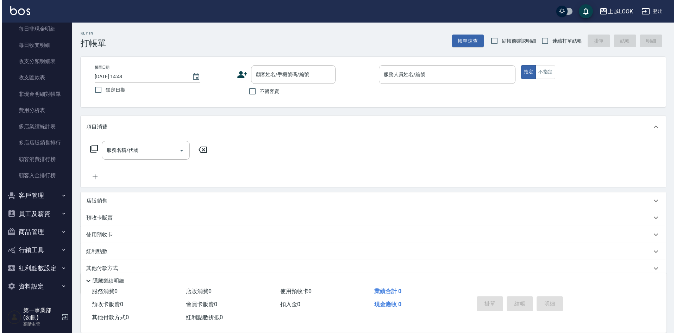
scroll to position [586, 0]
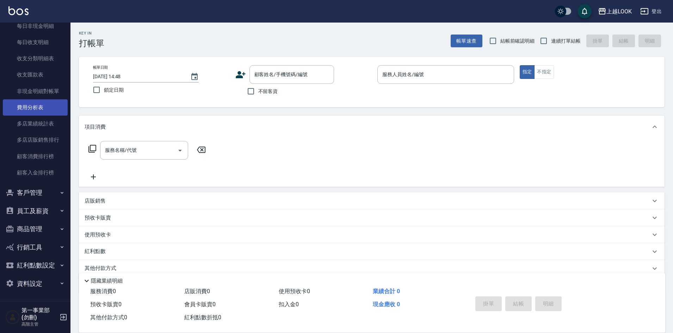
click at [48, 107] on link "費用分析表" at bounding box center [35, 107] width 65 height 16
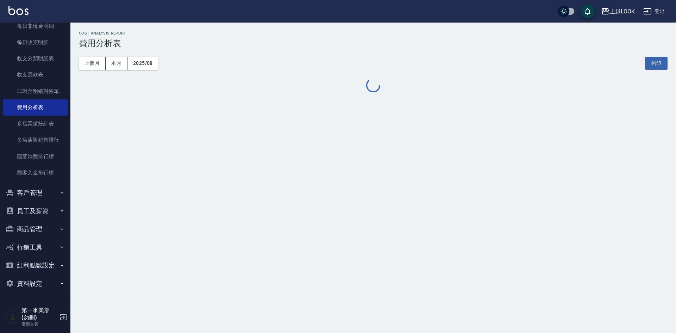
drag, startPoint x: 91, startPoint y: 62, endPoint x: 122, endPoint y: 112, distance: 58.7
click at [91, 62] on button "上個月" at bounding box center [92, 63] width 27 height 13
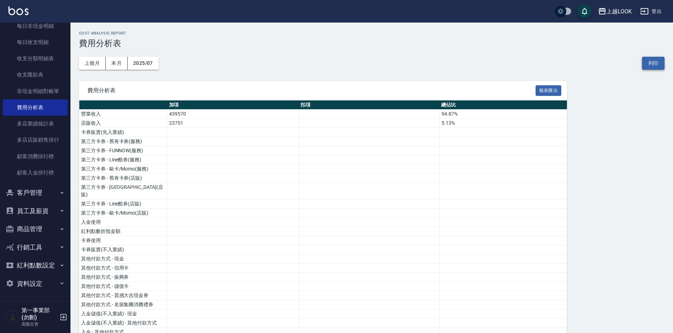
click at [653, 62] on button "列印" at bounding box center [653, 63] width 23 height 13
click at [618, 5] on button "上越LOOK" at bounding box center [614, 11] width 39 height 14
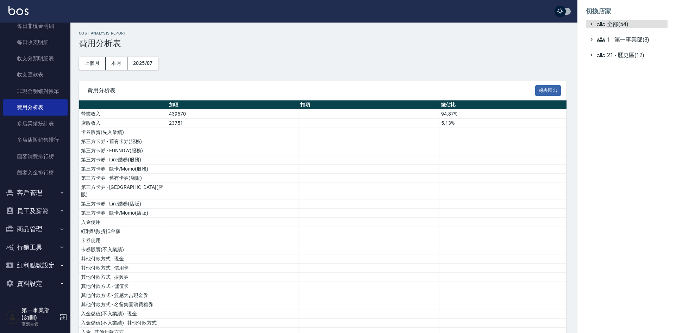
click at [630, 34] on ul "全部(54) 1 - 第一事業部(8) 21 - 歷史區(12)" at bounding box center [627, 39] width 82 height 39
click at [643, 37] on span "1 - 第一事業部(8)" at bounding box center [631, 39] width 68 height 8
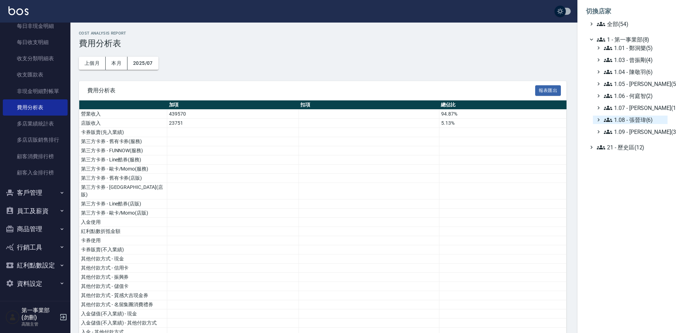
click at [644, 117] on span "1.08 - 張晉瑋(6)" at bounding box center [634, 120] width 61 height 8
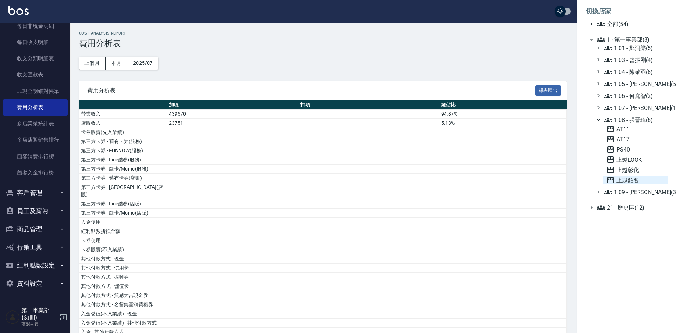
click at [640, 180] on span "上越鉑客" at bounding box center [636, 180] width 58 height 8
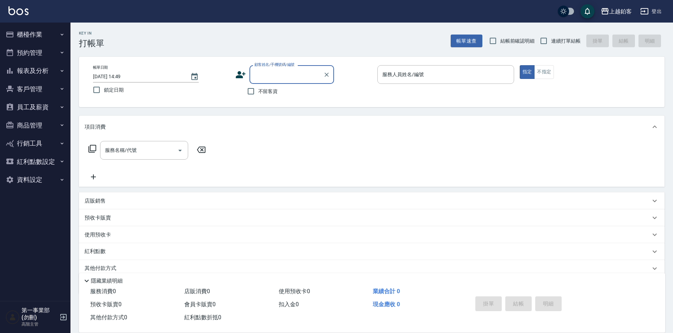
click at [40, 69] on button "報表及分析" at bounding box center [35, 71] width 65 height 18
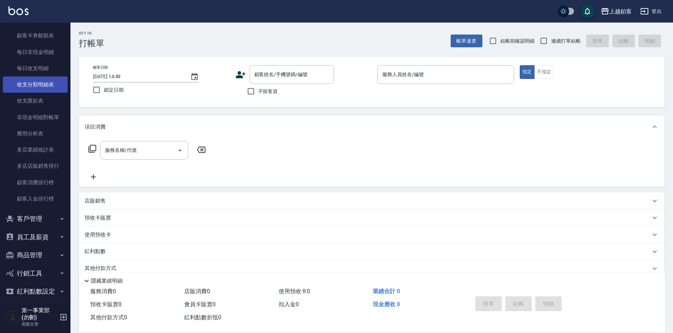
scroll to position [564, 0]
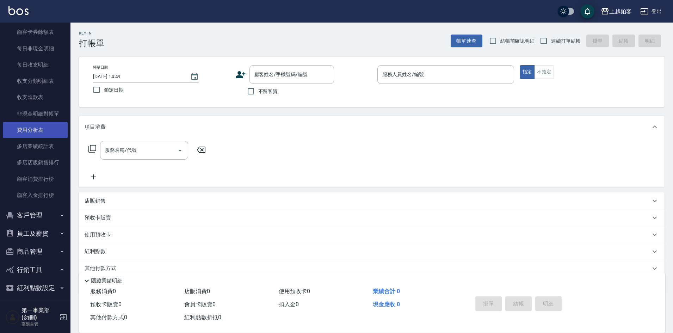
click at [41, 132] on link "費用分析表" at bounding box center [35, 130] width 65 height 16
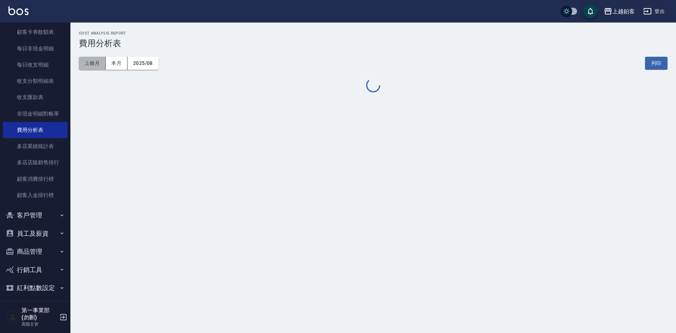
click at [96, 64] on button "上個月" at bounding box center [92, 63] width 27 height 13
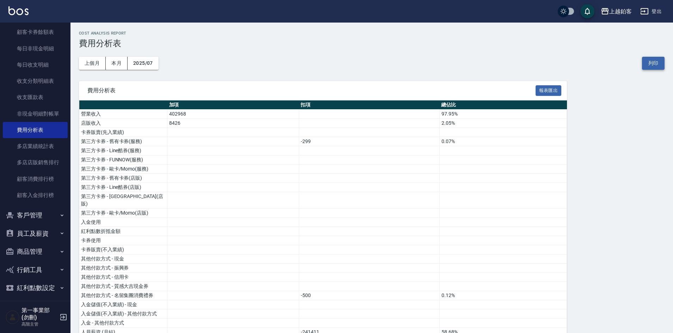
click at [658, 62] on button "列印" at bounding box center [653, 63] width 23 height 13
click at [433, 52] on div "上個月 本月 2025/07 列印" at bounding box center [371, 63] width 585 height 30
click at [499, 56] on div "上個月 本月 2025/07 列印" at bounding box center [371, 63] width 585 height 30
click at [613, 4] on div "上越鉑客 登出" at bounding box center [336, 11] width 673 height 23
click at [617, 13] on div "上越鉑客" at bounding box center [620, 11] width 23 height 9
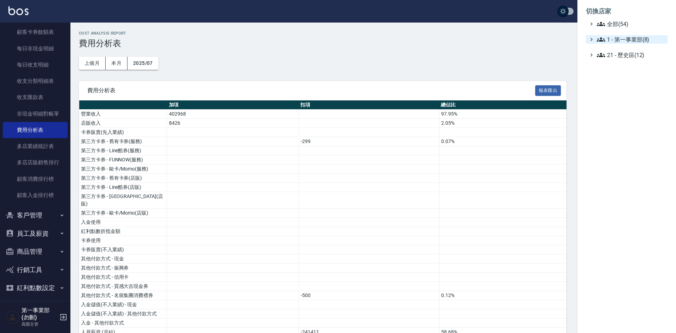
click at [630, 37] on span "1 - 第一事業部(8)" at bounding box center [631, 39] width 68 height 8
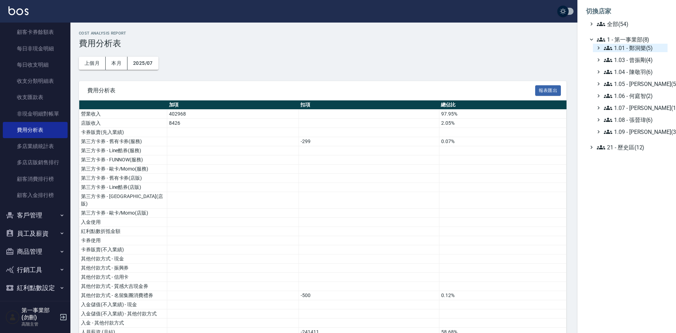
click at [637, 45] on span "1.01 - 鄭洞樂(5)" at bounding box center [634, 48] width 61 height 8
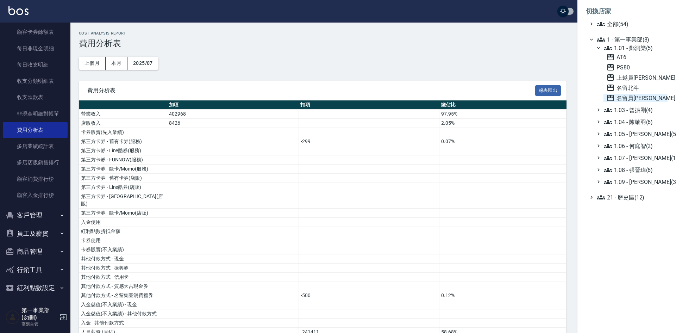
click at [633, 97] on span "名留員[PERSON_NAME]" at bounding box center [636, 98] width 58 height 8
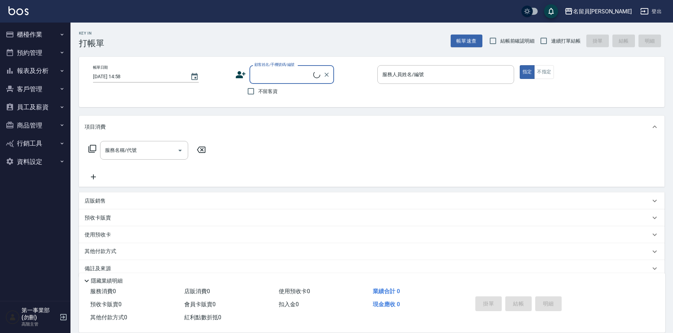
click at [36, 106] on button "員工及薪資" at bounding box center [35, 107] width 65 height 18
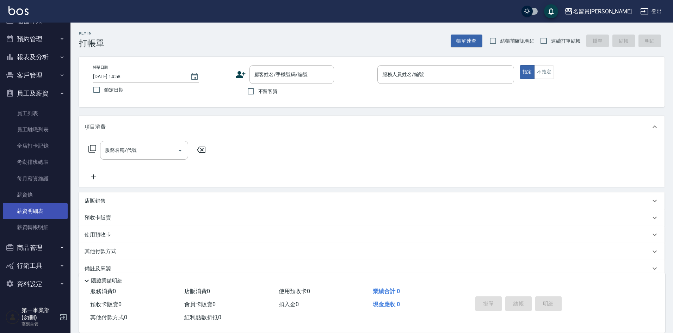
scroll to position [14, 0]
click at [33, 211] on link "薪資明細表" at bounding box center [35, 211] width 65 height 16
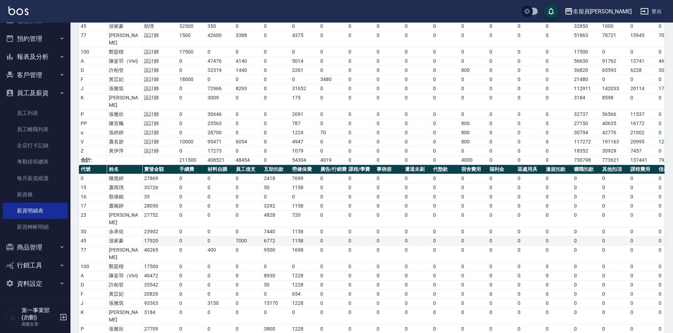
scroll to position [144, 0]
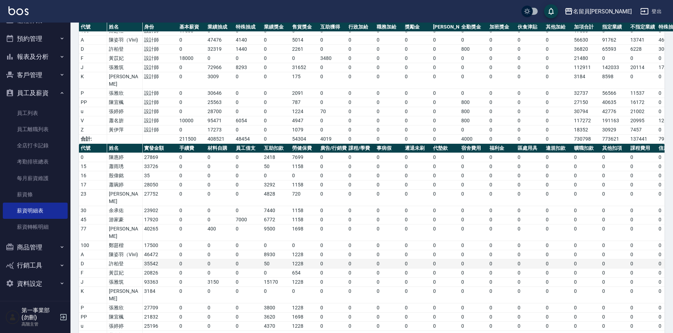
click at [478, 259] on td "0" at bounding box center [473, 263] width 28 height 9
click at [300, 268] on td "654" at bounding box center [304, 272] width 28 height 9
click at [404, 250] on td "0" at bounding box center [417, 254] width 28 height 9
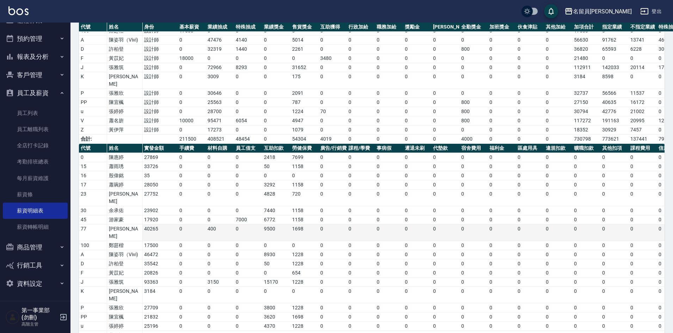
click at [459, 224] on td "0" at bounding box center [445, 232] width 28 height 17
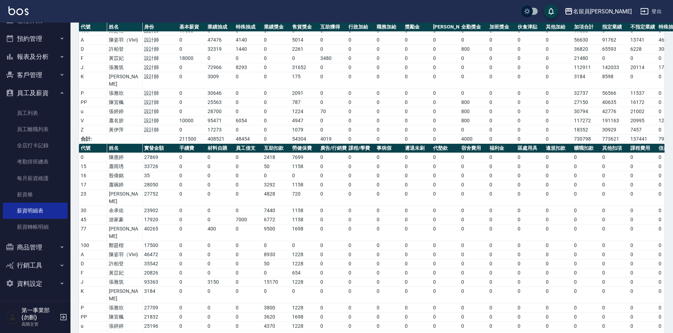
drag, startPoint x: 167, startPoint y: 314, endPoint x: 141, endPoint y: 315, distance: 26.8
click at [202, 312] on td "0" at bounding box center [192, 316] width 28 height 9
click at [206, 278] on td "3150" at bounding box center [220, 282] width 28 height 9
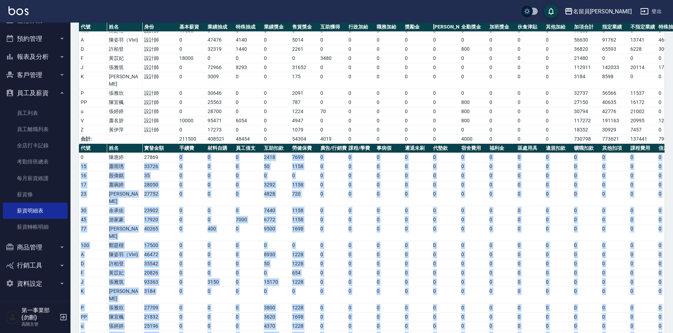
drag, startPoint x: 161, startPoint y: 139, endPoint x: 167, endPoint y: 307, distance: 167.4
click at [167, 307] on tbody "0 陳惠婷 27869 0 0 0 2418 7699 0 0 0 0 0 0 0 0 0 0 0 0 0 0 10117 15 蕭雨琇 33726 0 0 …" at bounding box center [410, 255] width 662 height 205
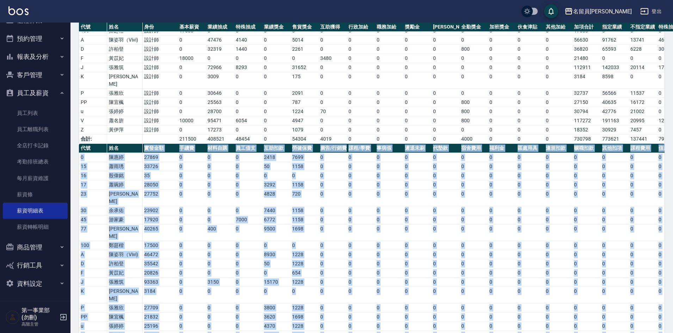
drag, startPoint x: 162, startPoint y: 306, endPoint x: 139, endPoint y: 135, distance: 173.1
click at [139, 144] on table "代號 姓名 實發金額 手續費 材料自購 員工借支 互助扣款 勞健保費 廣告/行銷費 課程/學費 事病假 遲退未刷 代墊款 宿舍費用 福利金 區處用具 違規扣款…" at bounding box center [410, 251] width 662 height 215
click at [151, 224] on td "40265" at bounding box center [159, 232] width 35 height 17
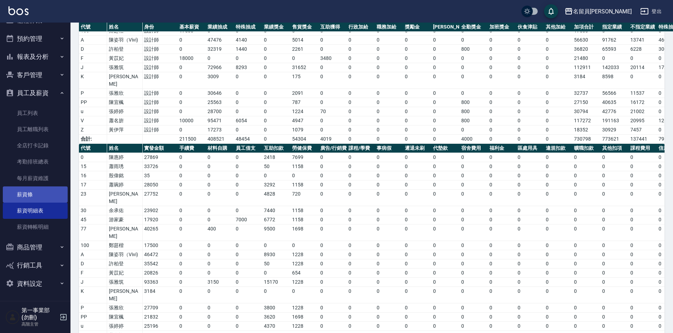
click at [26, 194] on link "薪資條" at bounding box center [35, 194] width 65 height 16
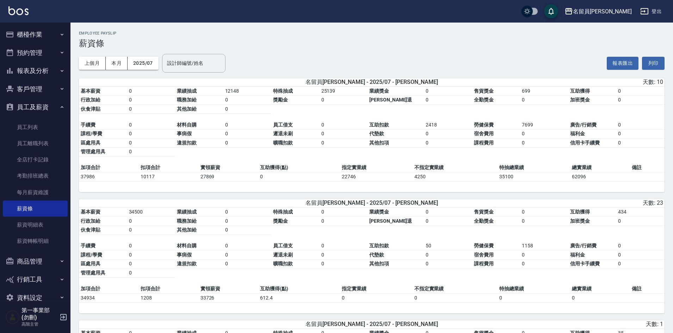
click at [36, 70] on button "報表及分析" at bounding box center [35, 71] width 65 height 18
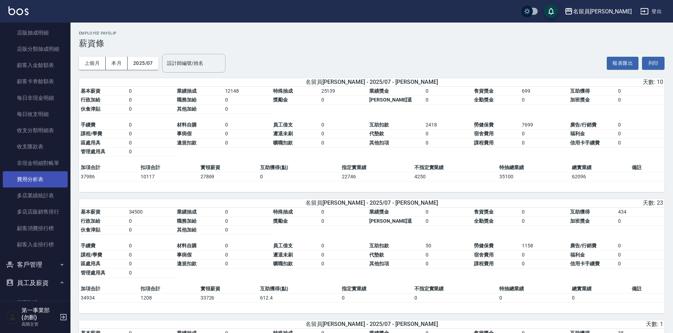
scroll to position [528, 0]
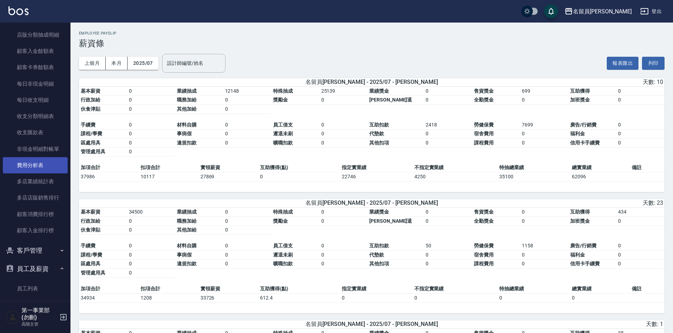
click at [43, 168] on link "費用分析表" at bounding box center [35, 165] width 65 height 16
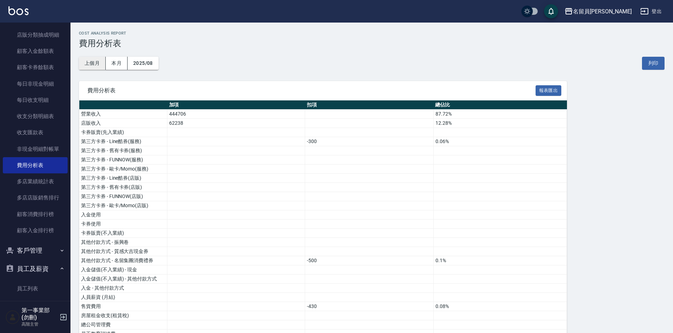
click at [87, 64] on button "上個月" at bounding box center [92, 63] width 27 height 13
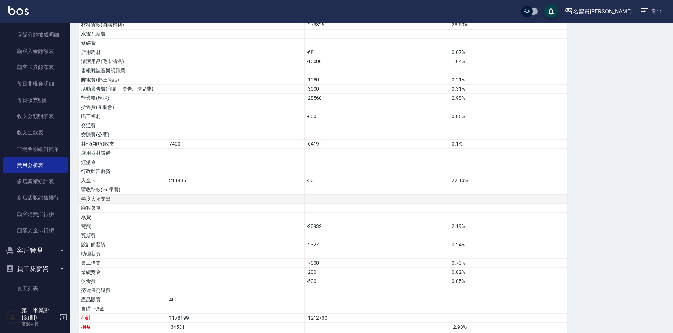
scroll to position [334, 0]
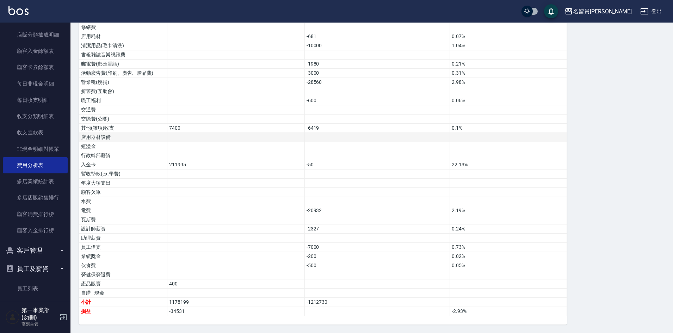
click at [470, 135] on td at bounding box center [508, 137] width 117 height 9
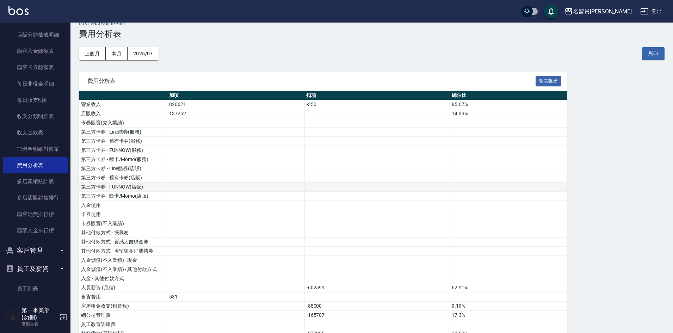
scroll to position [0, 0]
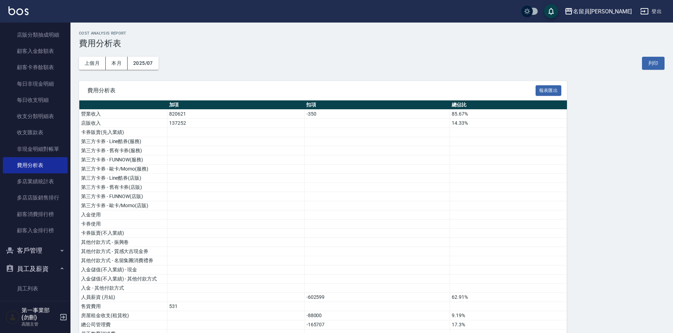
click at [334, 64] on div "上個月 本月 2025/07 列印" at bounding box center [371, 63] width 585 height 30
drag, startPoint x: 286, startPoint y: 46, endPoint x: 291, endPoint y: 57, distance: 11.5
click at [286, 46] on h3 "費用分析表" at bounding box center [371, 43] width 585 height 10
click at [609, 12] on div "名留員林中正" at bounding box center [602, 11] width 59 height 9
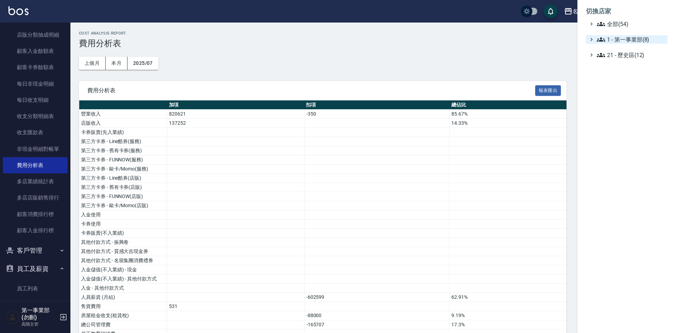
click at [643, 38] on span "1 - 第一事業部(8)" at bounding box center [631, 39] width 68 height 8
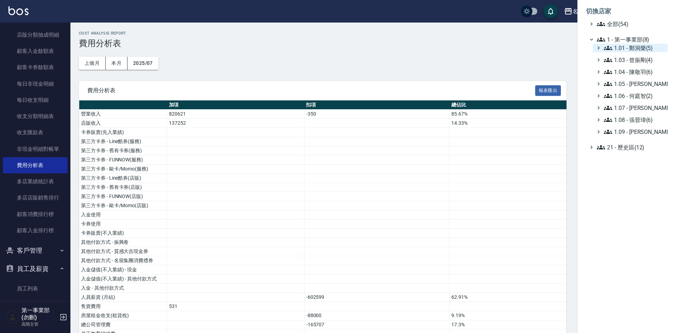
click at [646, 48] on span "1.01 - 鄭洞樂(5)" at bounding box center [634, 48] width 61 height 8
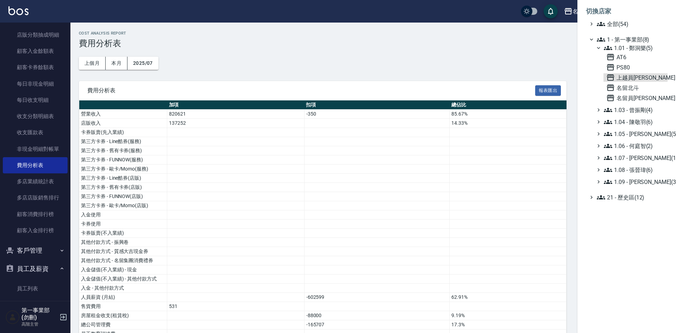
drag, startPoint x: 643, startPoint y: 77, endPoint x: 584, endPoint y: 92, distance: 61.3
click at [643, 77] on span "上越員林" at bounding box center [636, 77] width 58 height 8
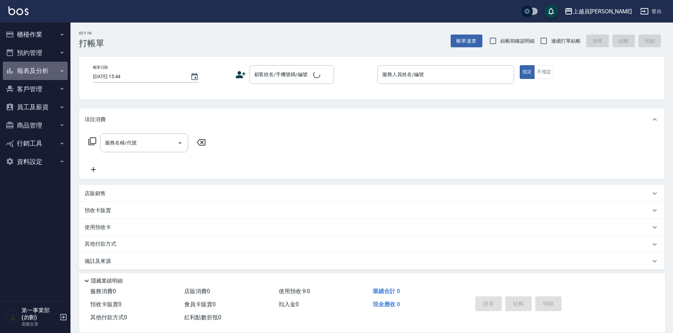
click at [38, 72] on button "報表及分析" at bounding box center [35, 71] width 65 height 18
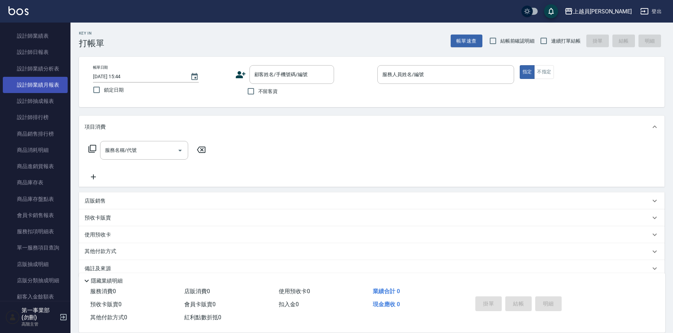
scroll to position [282, 0]
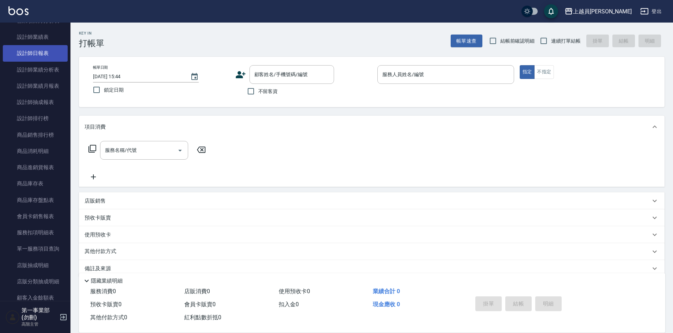
click at [48, 53] on link "設計師日報表" at bounding box center [35, 53] width 65 height 16
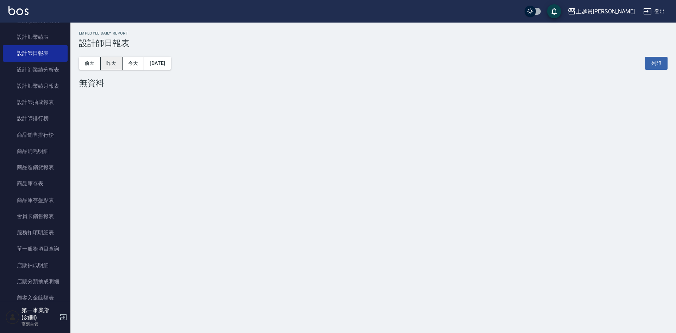
click at [109, 67] on button "昨天" at bounding box center [112, 63] width 22 height 13
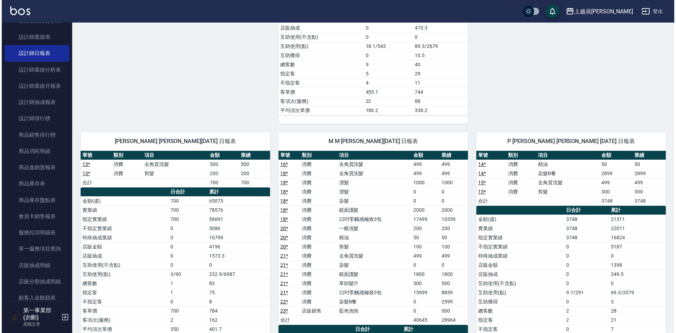
scroll to position [387, 0]
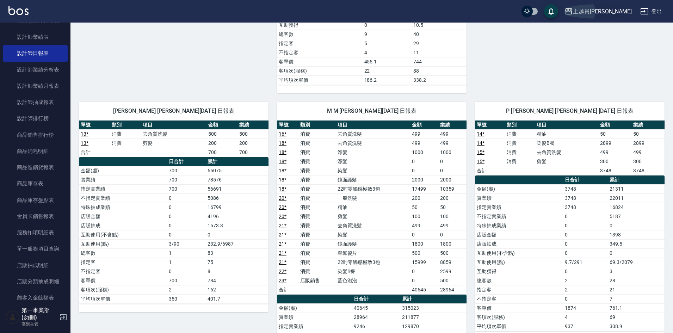
click at [617, 10] on div "上越員[PERSON_NAME]" at bounding box center [602, 11] width 59 height 9
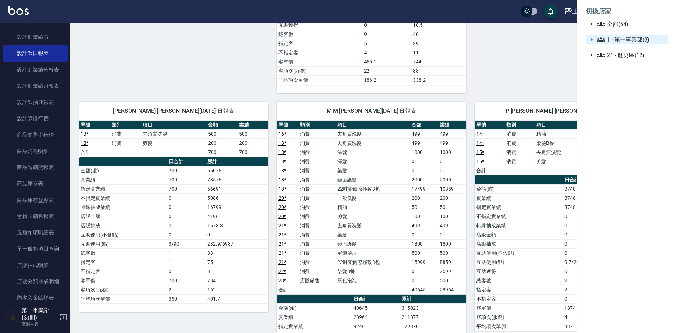
click at [647, 41] on span "1 - 第一事業部(8)" at bounding box center [631, 39] width 68 height 8
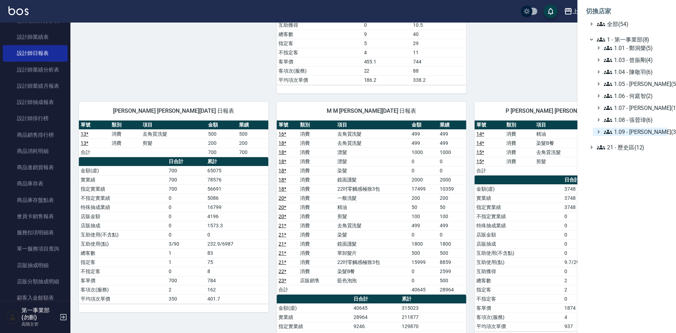
click at [652, 131] on span "1.09 - [PERSON_NAME](3)" at bounding box center [634, 132] width 61 height 8
click at [641, 142] on span "AT12" at bounding box center [636, 141] width 58 height 8
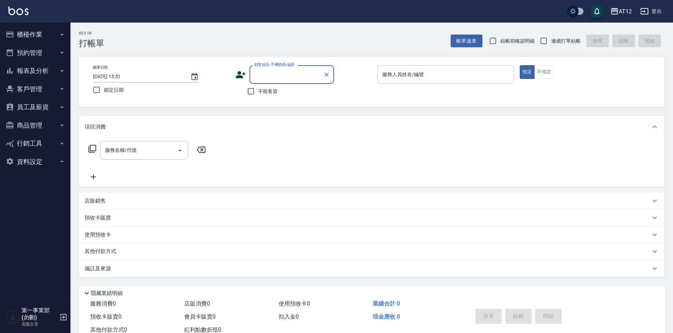
click at [37, 74] on button "報表及分析" at bounding box center [35, 71] width 65 height 18
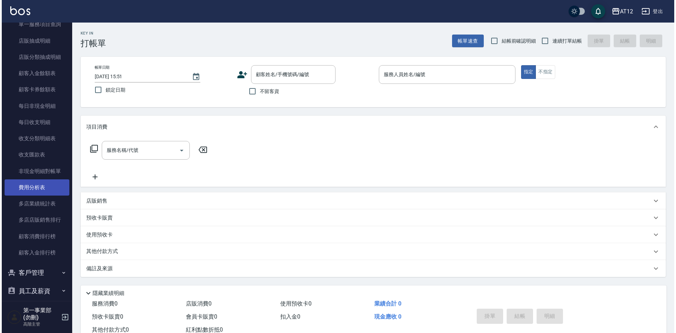
scroll to position [528, 0]
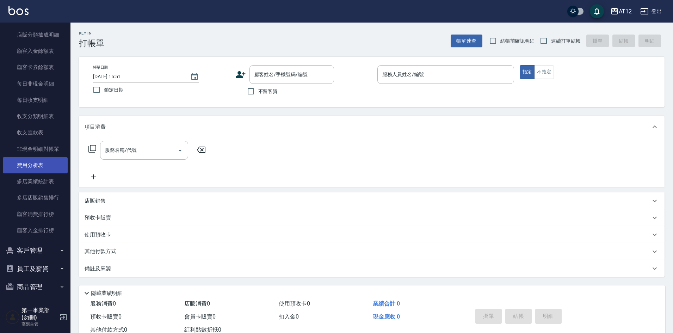
click at [46, 163] on link "費用分析表" at bounding box center [35, 165] width 65 height 16
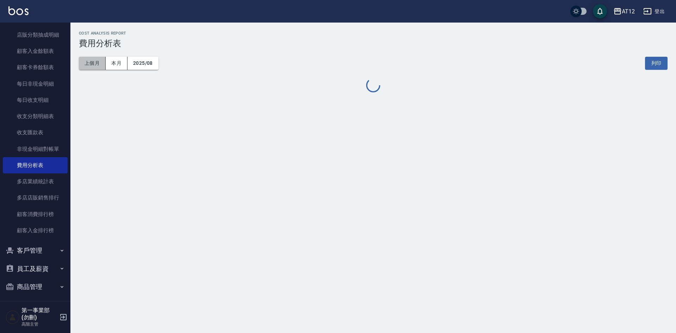
drag, startPoint x: 95, startPoint y: 67, endPoint x: 104, endPoint y: 72, distance: 9.7
click at [96, 66] on button "上個月" at bounding box center [92, 63] width 27 height 13
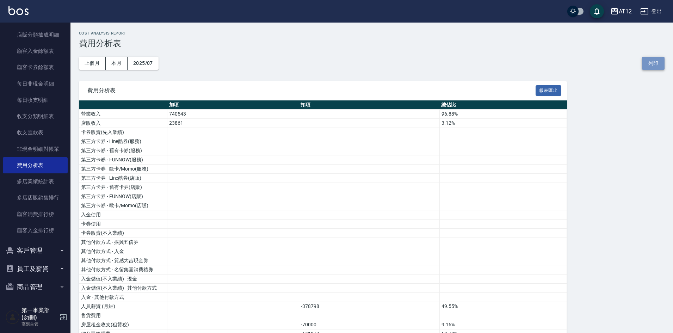
click at [653, 60] on button "列印" at bounding box center [653, 63] width 23 height 13
click at [618, 13] on icon "button" at bounding box center [614, 11] width 8 height 8
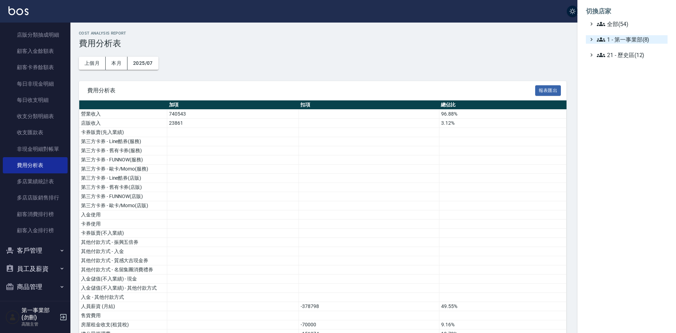
click at [627, 36] on span "1 - 第一事業部(8)" at bounding box center [631, 39] width 68 height 8
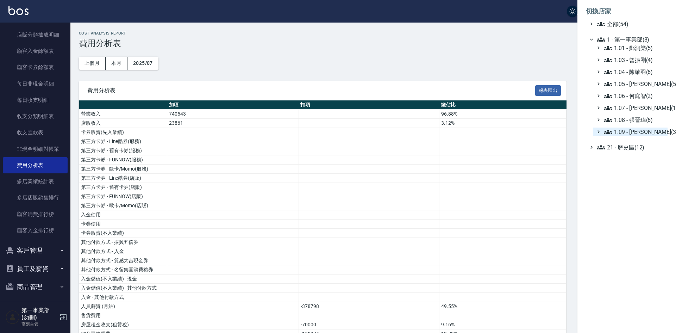
click at [647, 131] on span "1.09 - [PERSON_NAME](3)" at bounding box center [634, 132] width 61 height 8
click at [638, 154] on span "PS38" at bounding box center [636, 151] width 58 height 8
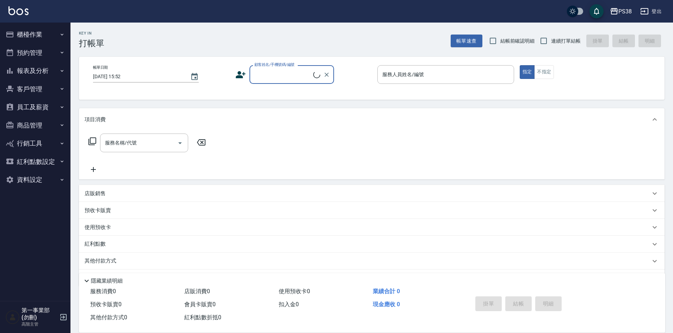
click at [47, 66] on button "報表及分析" at bounding box center [35, 71] width 65 height 18
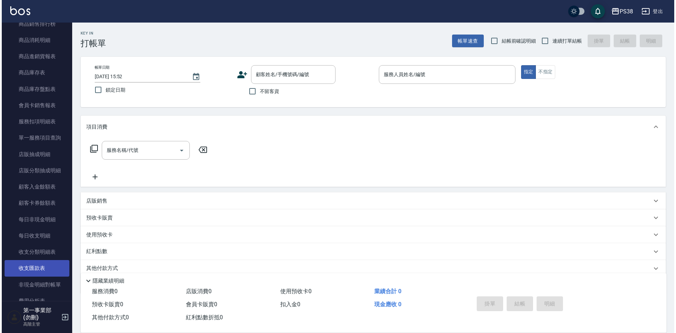
scroll to position [528, 0]
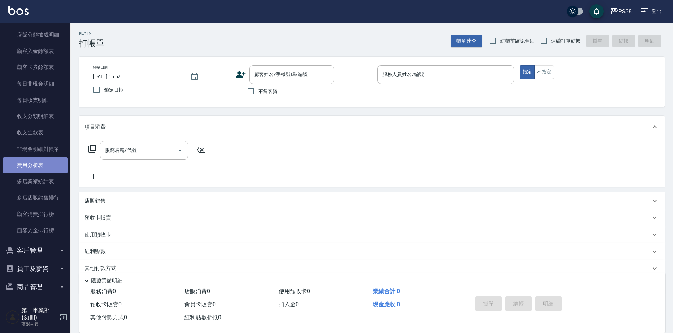
click at [43, 169] on link "費用分析表" at bounding box center [35, 165] width 65 height 16
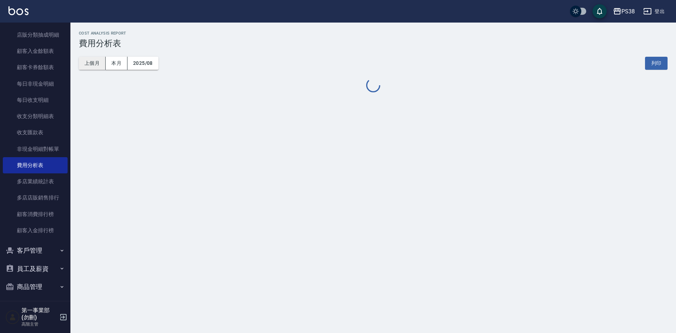
click at [95, 63] on button "上個月" at bounding box center [92, 63] width 27 height 13
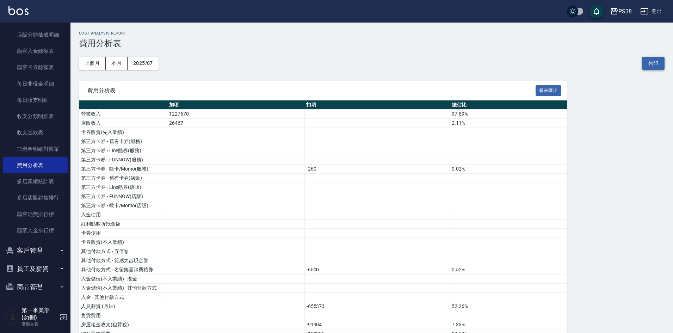
click at [653, 59] on button "列印" at bounding box center [653, 63] width 23 height 13
click at [620, 14] on div "PS38" at bounding box center [624, 11] width 13 height 9
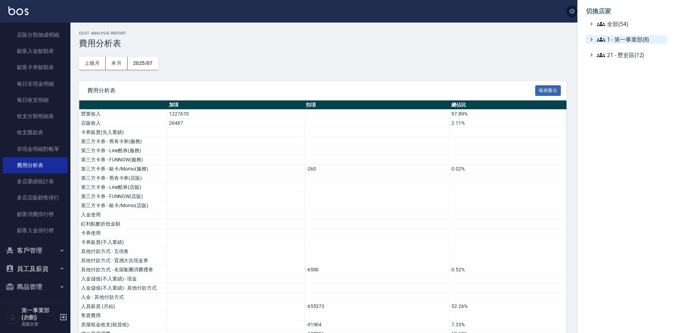
click at [632, 36] on span "1 - 第一事業部(8)" at bounding box center [631, 39] width 68 height 8
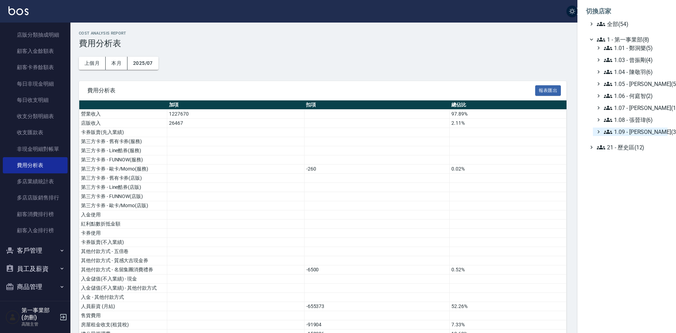
click at [643, 129] on span "1.09 - 劉純億(3)" at bounding box center [634, 132] width 61 height 8
click at [639, 160] on span "PS57" at bounding box center [636, 161] width 58 height 8
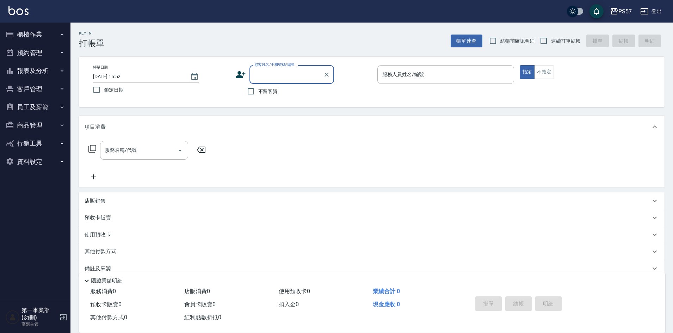
click at [43, 68] on button "報表及分析" at bounding box center [35, 71] width 65 height 18
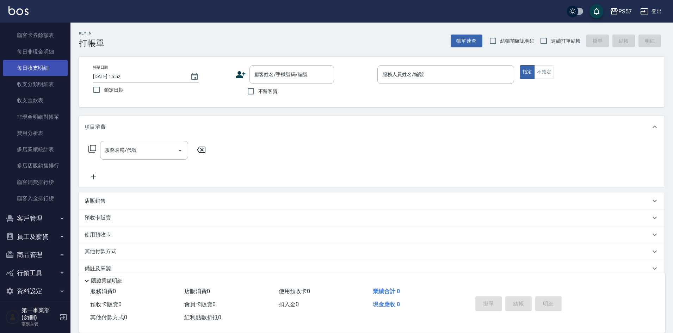
scroll to position [568, 0]
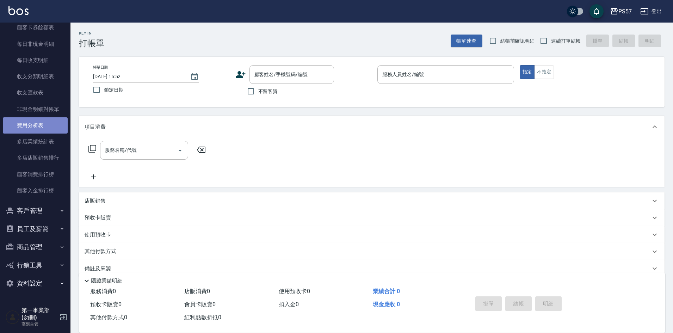
click at [36, 123] on link "費用分析表" at bounding box center [35, 125] width 65 height 16
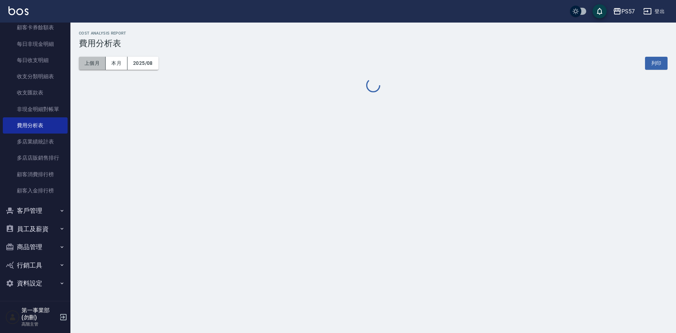
drag, startPoint x: 94, startPoint y: 60, endPoint x: 97, endPoint y: 71, distance: 11.2
click at [95, 60] on button "上個月" at bounding box center [92, 63] width 27 height 13
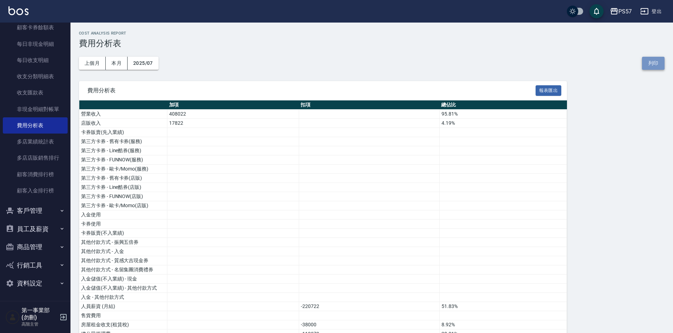
click at [657, 60] on button "列印" at bounding box center [653, 63] width 23 height 13
click at [230, 72] on div "上個月 本月 2025/07 列印" at bounding box center [371, 63] width 585 height 30
click at [269, 85] on div "費用分析表 報表匯出" at bounding box center [323, 90] width 488 height 19
click at [241, 63] on div "上個月 本月 2025/07 列印" at bounding box center [371, 63] width 585 height 30
